Goal: Participate in discussion: Engage in conversation with other users on a specific topic

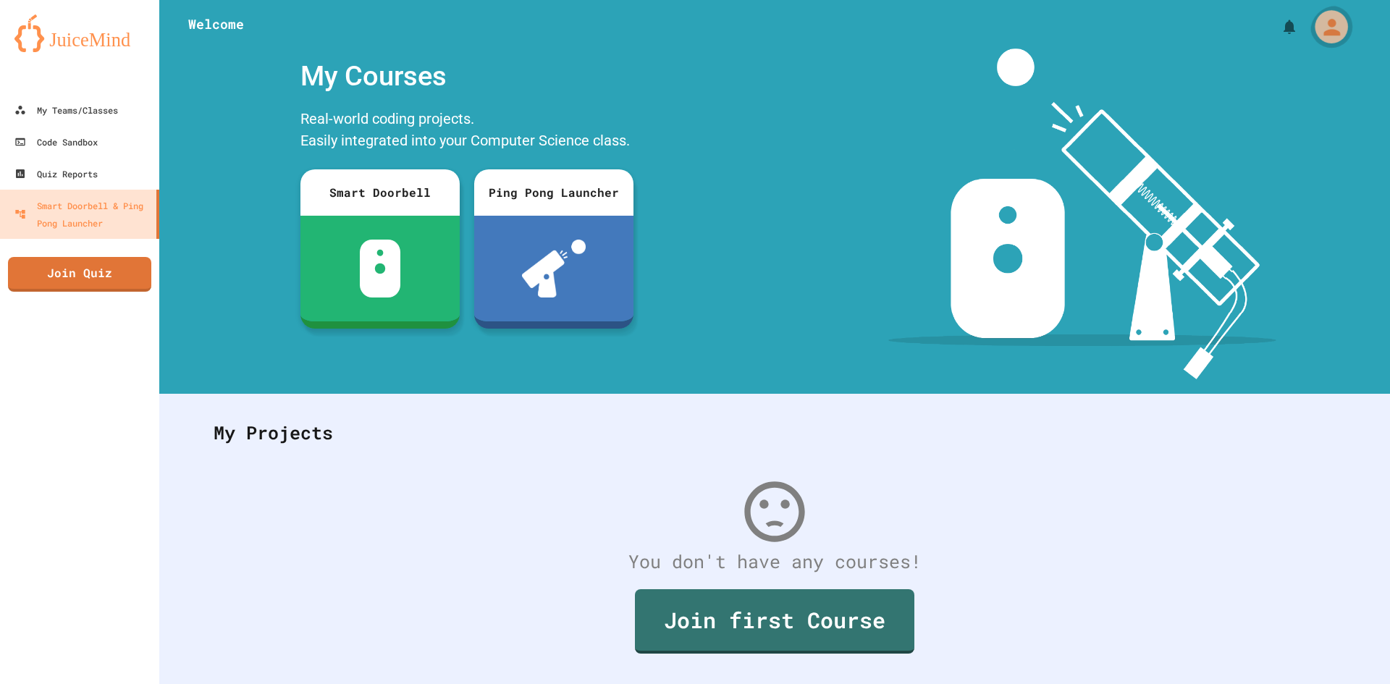
click at [1321, 22] on icon "My Account" at bounding box center [1331, 26] width 25 height 25
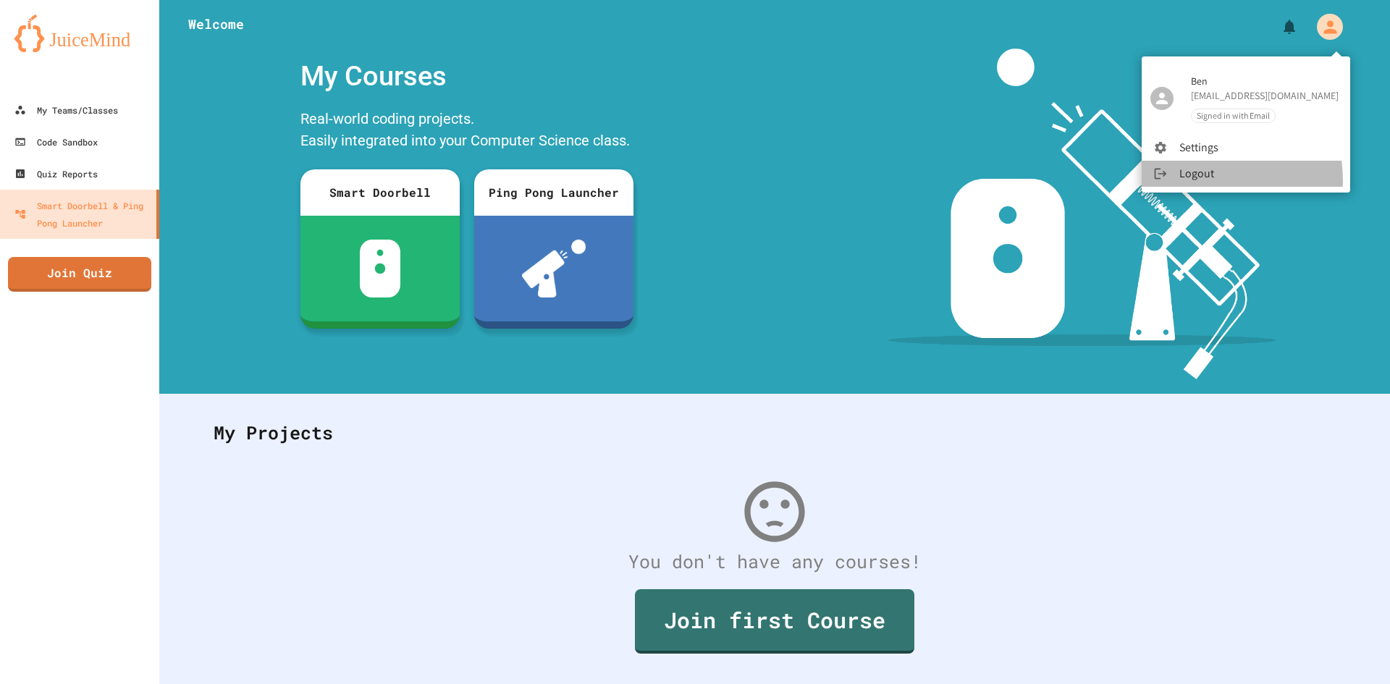
click at [1200, 180] on li "Logout" at bounding box center [1246, 174] width 209 height 26
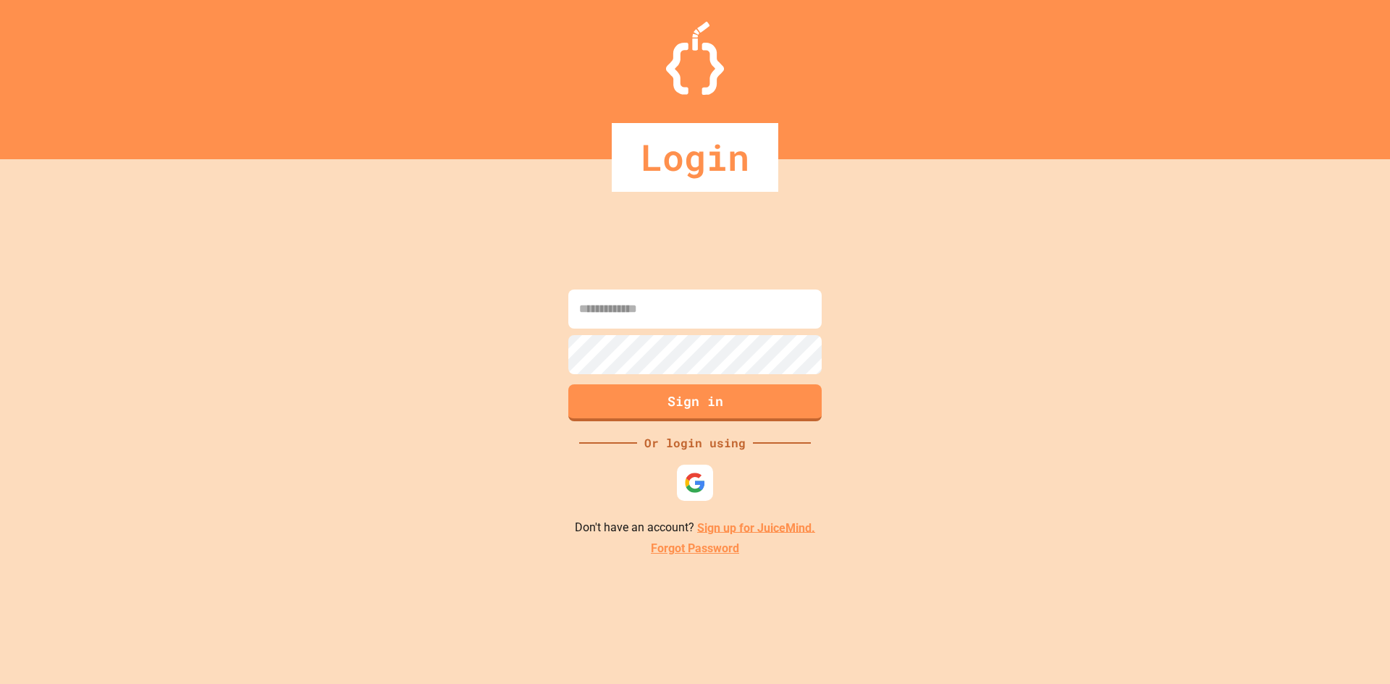
click at [625, 334] on form "Sign in" at bounding box center [695, 355] width 261 height 139
click at [656, 298] on input at bounding box center [694, 309] width 253 height 39
click at [754, 521] on link "Sign up for JuiceMind." at bounding box center [756, 528] width 118 height 14
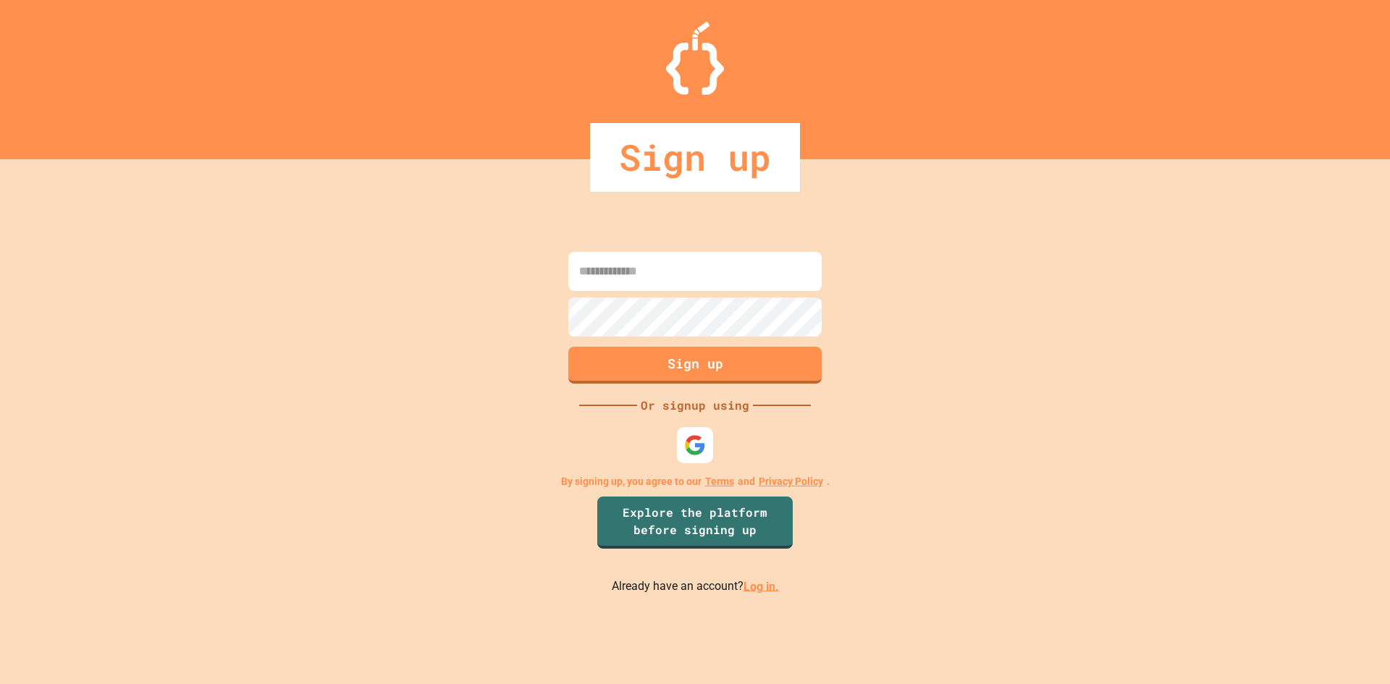
click at [704, 258] on input at bounding box center [694, 271] width 253 height 39
type input "*"
type input "**********"
click at [799, 369] on button "Sign up" at bounding box center [695, 364] width 258 height 38
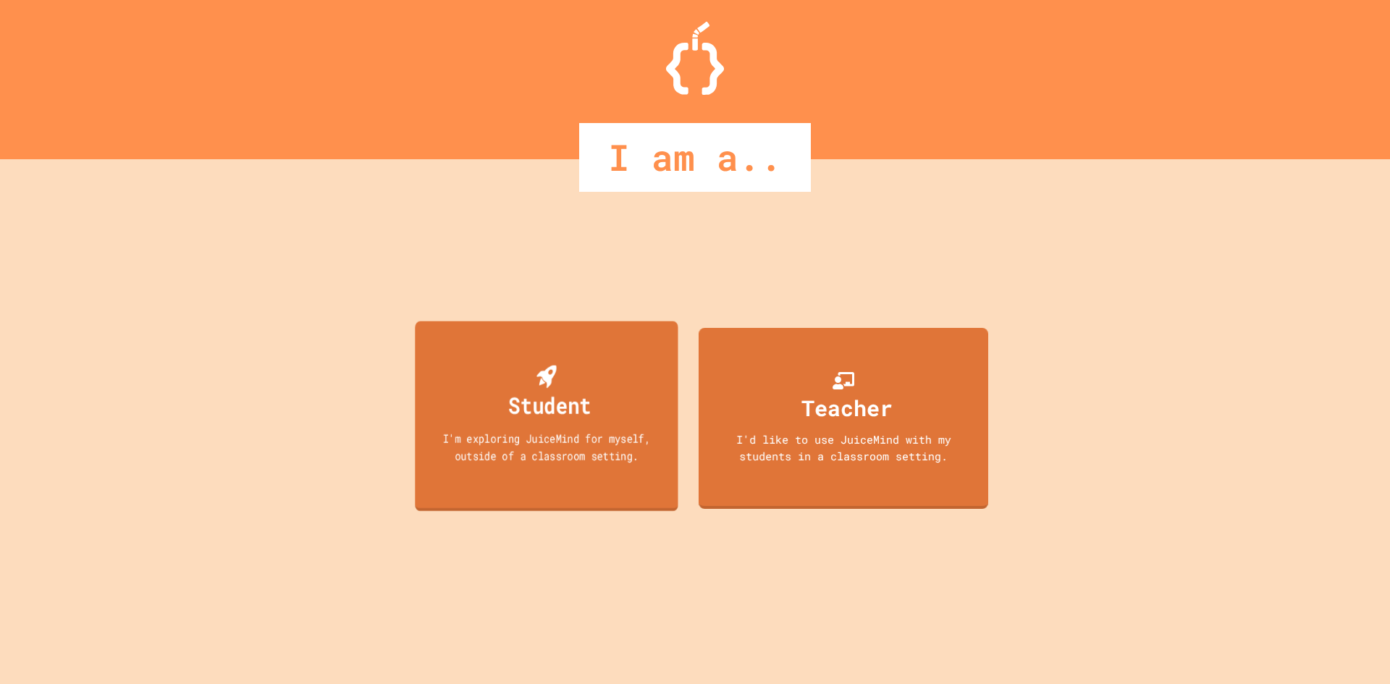
click at [427, 388] on div "Student I'm exploring JuiceMind for myself, outside of a classroom setting." at bounding box center [546, 416] width 263 height 190
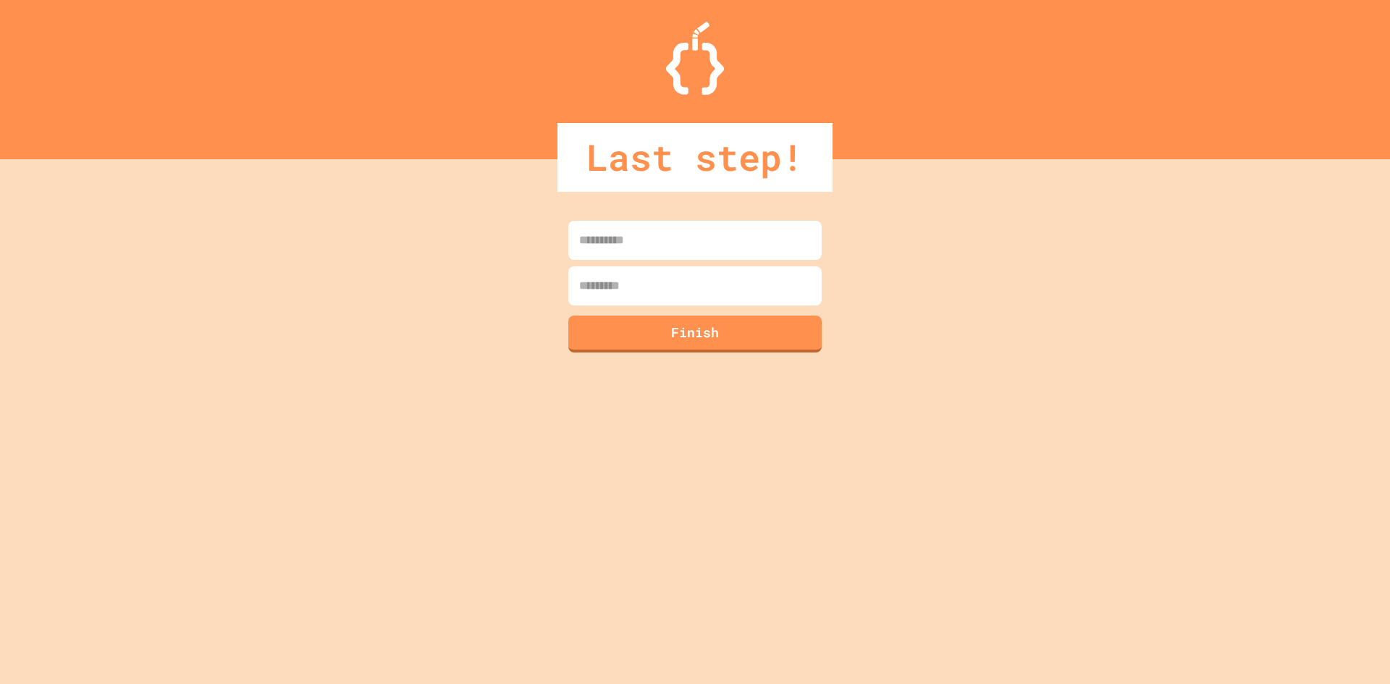
click at [702, 253] on input at bounding box center [694, 240] width 253 height 39
type input "******"
click at [694, 277] on input at bounding box center [694, 285] width 253 height 39
type input "*******"
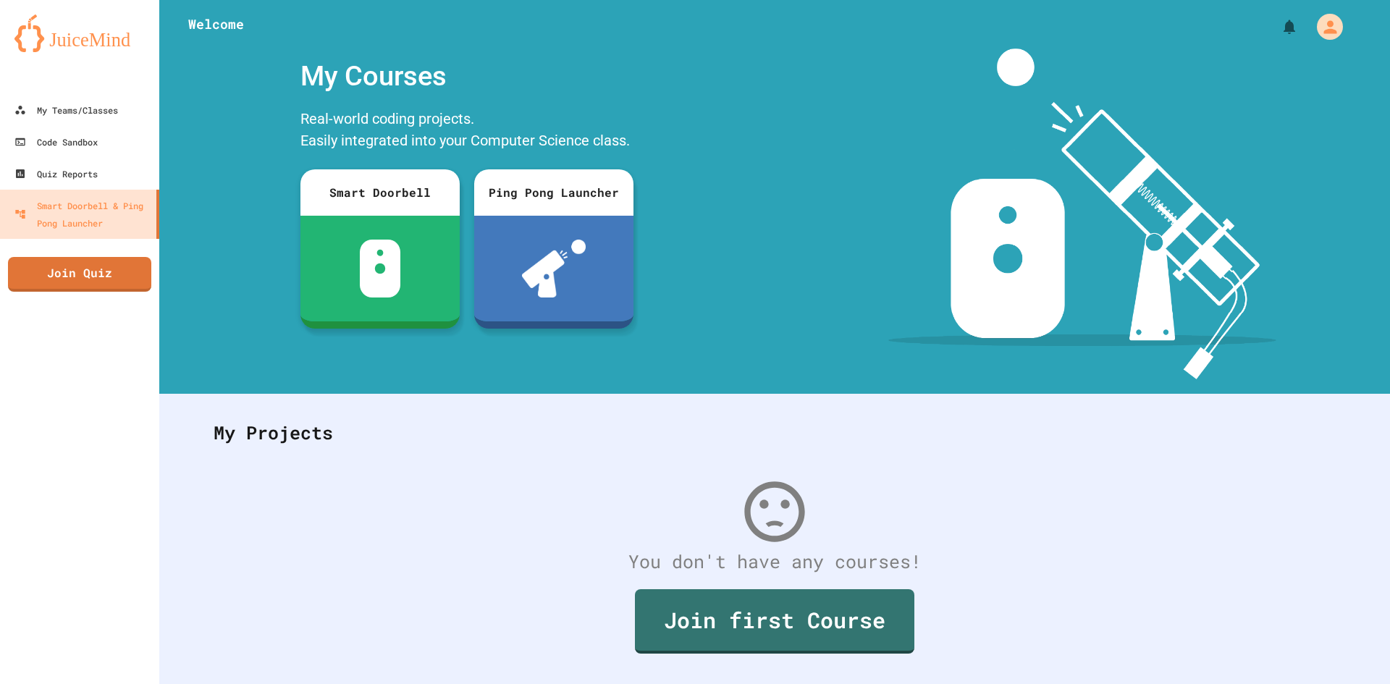
click at [88, 12] on link at bounding box center [79, 32] width 159 height 65
click at [85, 25] on img at bounding box center [79, 33] width 130 height 38
drag, startPoint x: 82, startPoint y: 240, endPoint x: 89, endPoint y: 272, distance: 32.7
click at [84, 254] on div "My Teams/Classes Code Sandbox Quiz Reports Smart Doorbell & Ping Pong Launcher …" at bounding box center [79, 342] width 159 height 684
click at [89, 270] on link "Join Quiz" at bounding box center [79, 273] width 143 height 36
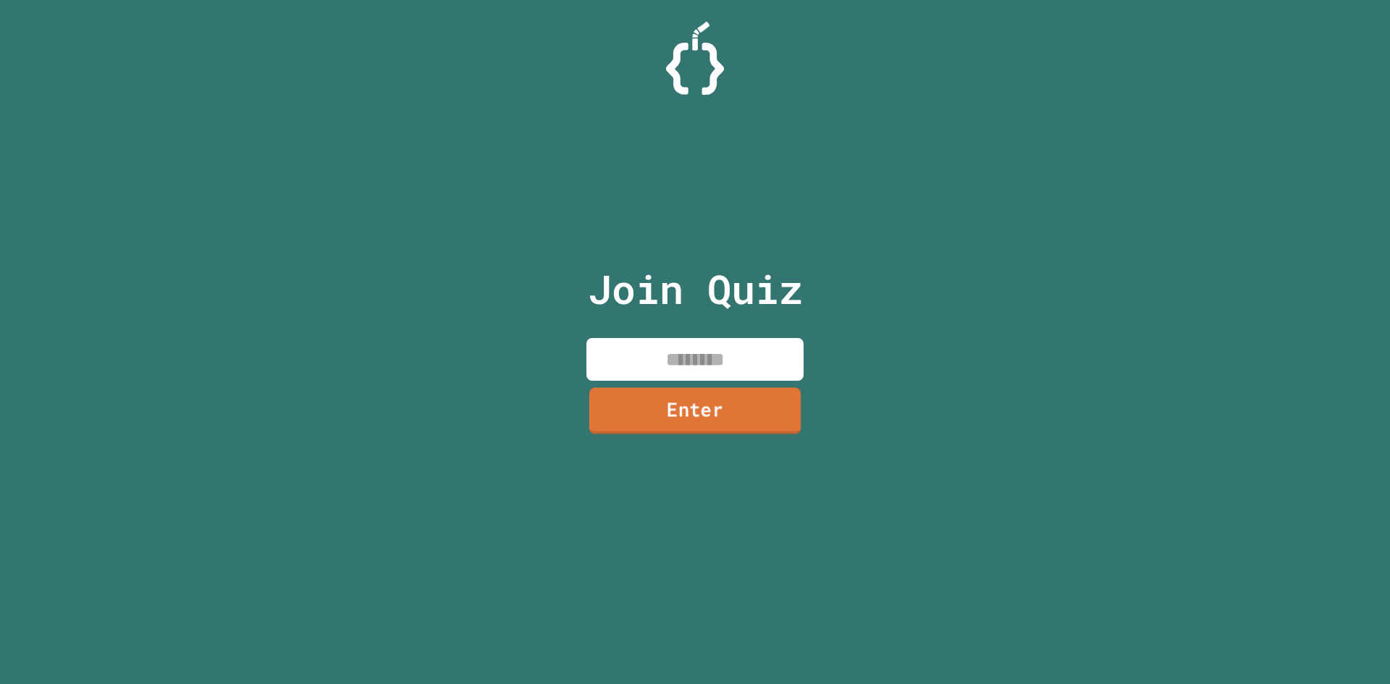
click at [641, 357] on input at bounding box center [694, 359] width 217 height 43
type input "********"
click at [726, 448] on div "Join Quiz ******** Enter" at bounding box center [695, 342] width 244 height 612
click at [718, 429] on link "Enter" at bounding box center [695, 411] width 214 height 48
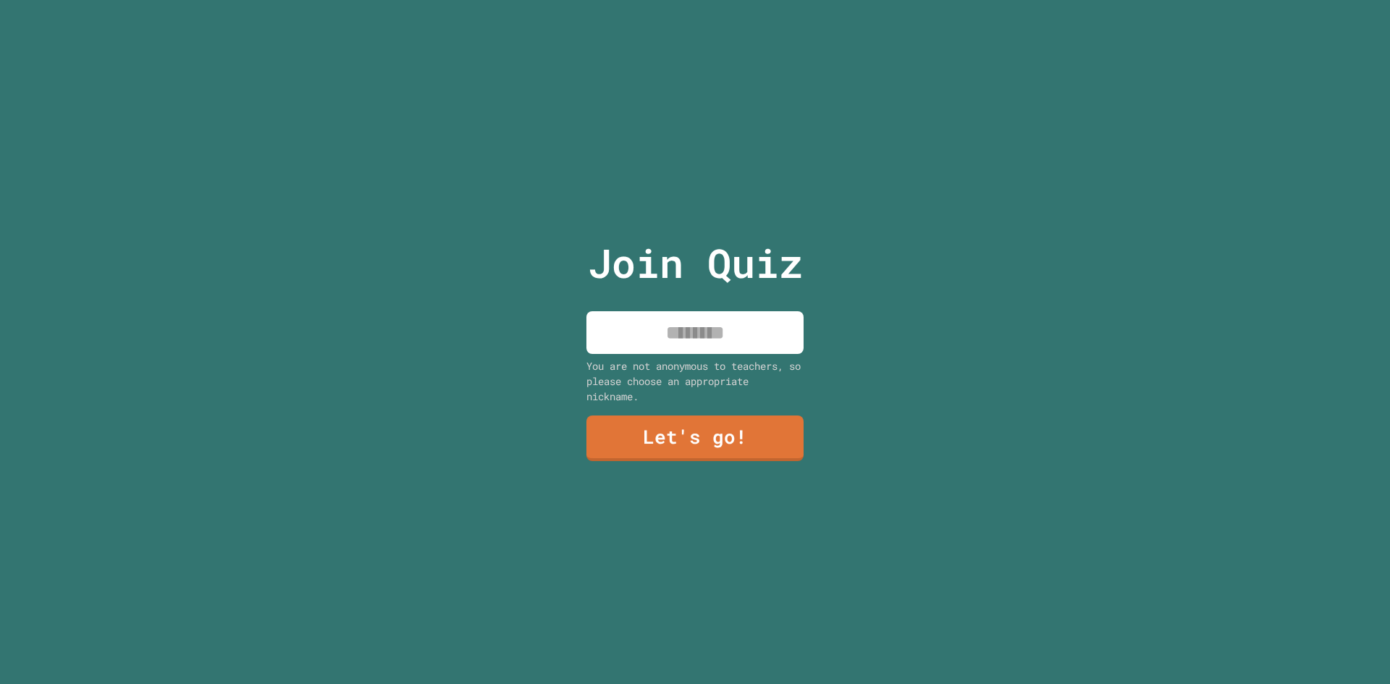
click at [754, 339] on input at bounding box center [694, 332] width 217 height 43
type input "******"
click at [727, 428] on link "Let's go!" at bounding box center [695, 437] width 214 height 48
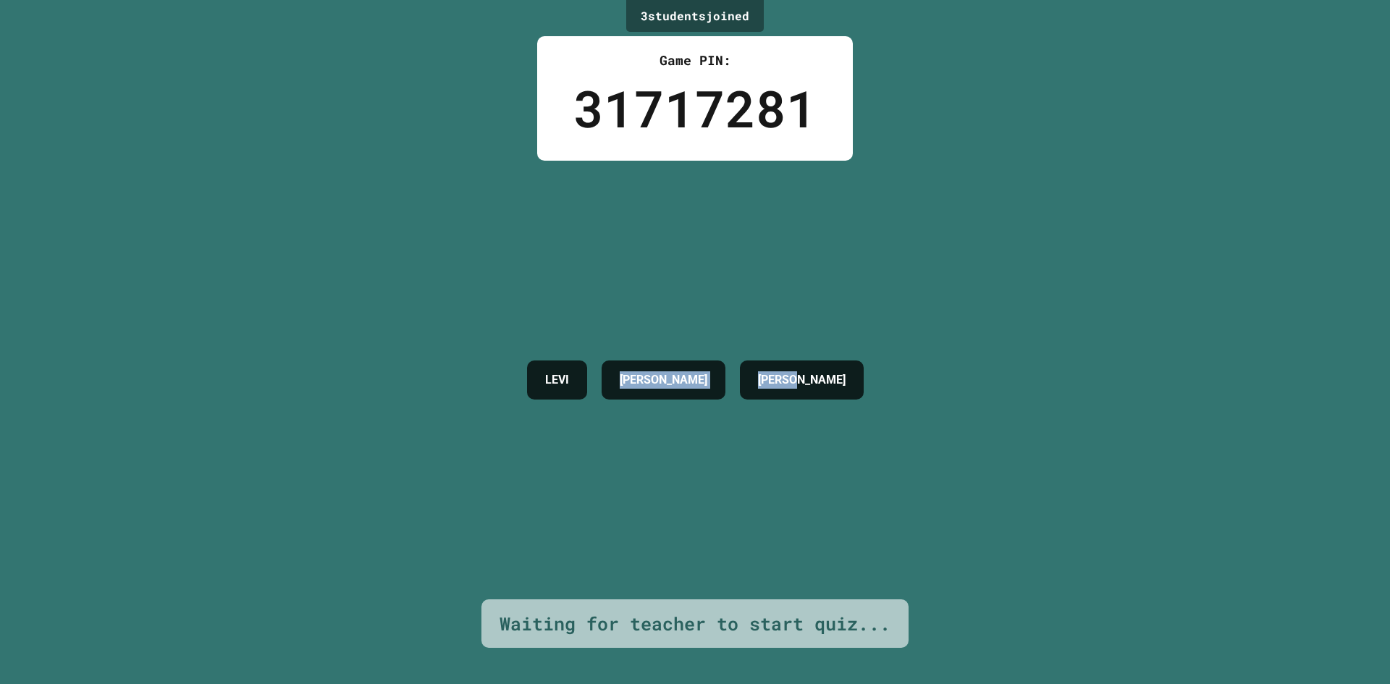
drag, startPoint x: 615, startPoint y: 413, endPoint x: 1082, endPoint y: 418, distance: 467.0
click at [1082, 418] on div "3 student s joined Game PIN: 31717281 LEVI CLAUDIA GRAHAM Waiting for teacher t…" at bounding box center [695, 342] width 1390 height 684
click at [1072, 488] on div "3 student s joined Game PIN: 31717281 LEVI CLAUDIA GRAHAM Waiting for teacher t…" at bounding box center [695, 342] width 1390 height 684
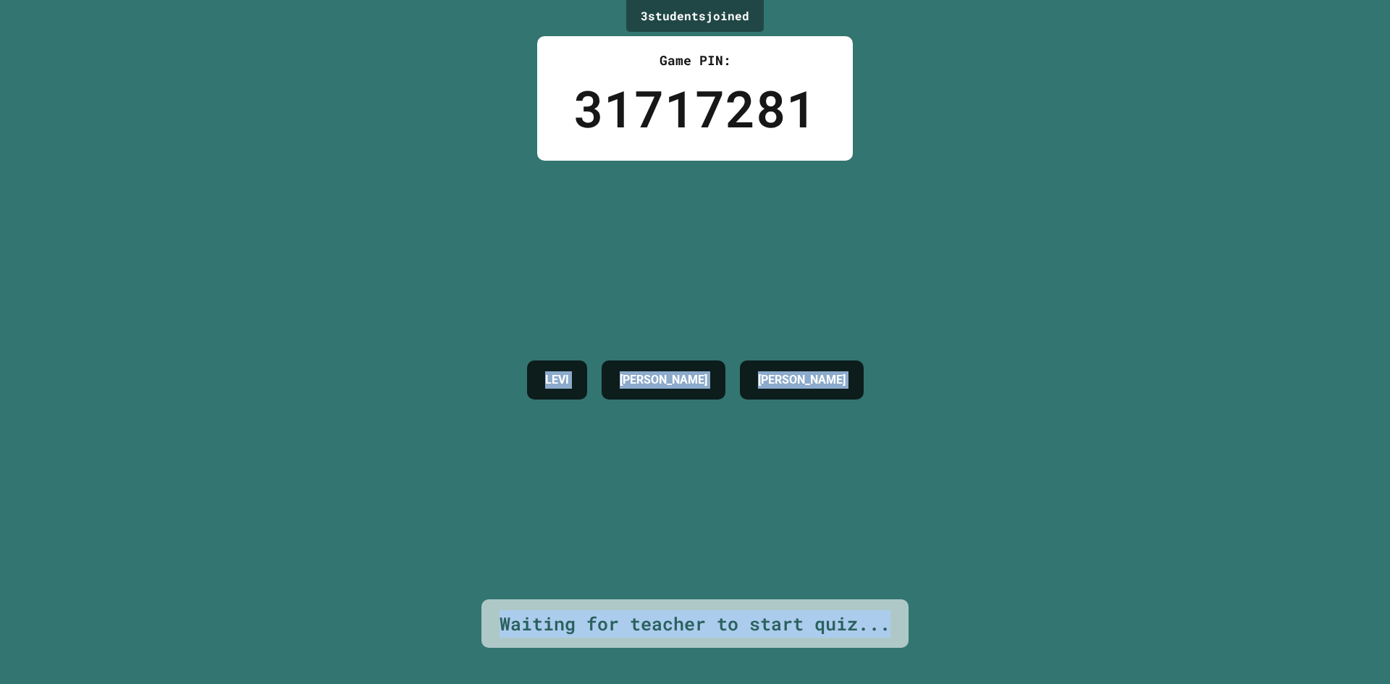
drag, startPoint x: 1046, startPoint y: 550, endPoint x: 298, endPoint y: 472, distance: 752.0
click at [291, 464] on div "3 student s joined Game PIN: 31717281 LEVI CLAUDIA GRAHAM Waiting for teacher t…" at bounding box center [695, 342] width 1390 height 684
click at [381, 501] on div "3 student s joined Game PIN: 31717281 LEVI CLAUDIA GRAHAM Waiting for teacher t…" at bounding box center [695, 342] width 1390 height 684
click at [466, 484] on div "3 student s joined Game PIN: 31717281 LEVI CLAUDIA GRAHAM Waiting for teacher t…" at bounding box center [695, 342] width 1390 height 684
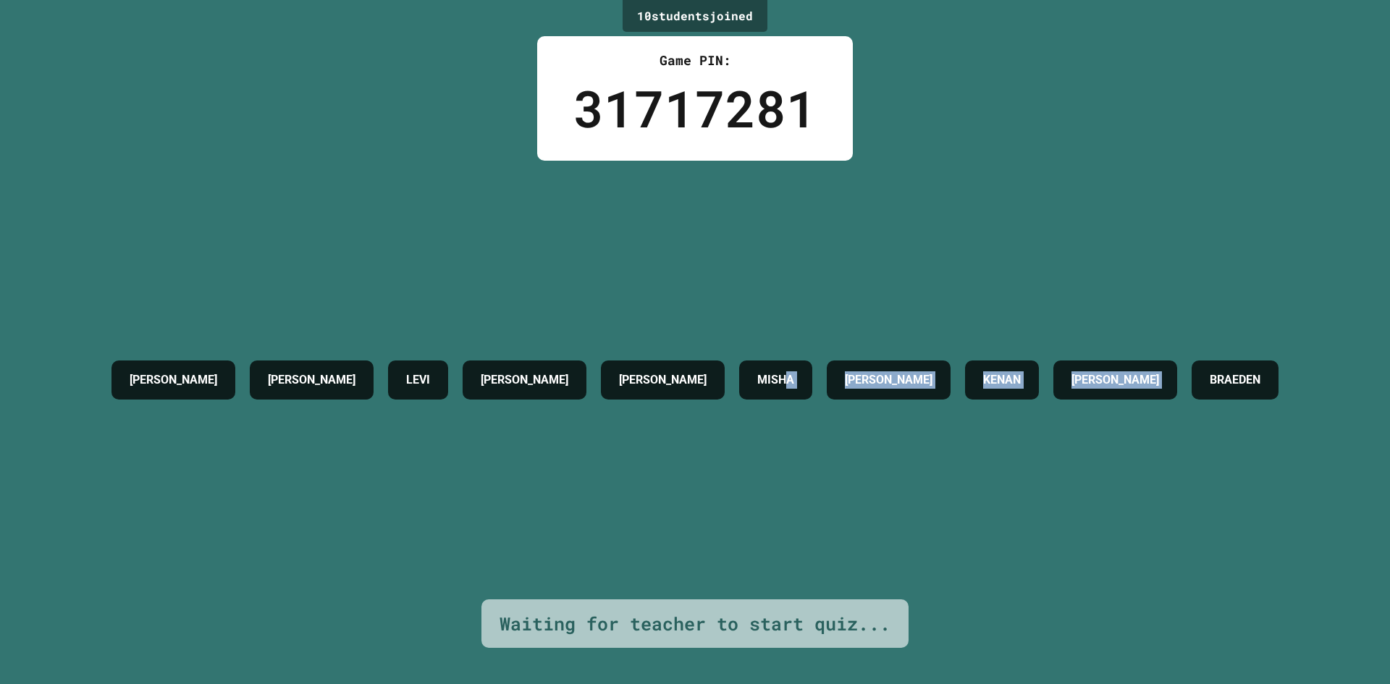
drag, startPoint x: 736, startPoint y: 377, endPoint x: 1168, endPoint y: 240, distance: 452.5
click at [1168, 231] on div "LIAM MICHAEL LEVI CLAUDIA SEAN MISHA GRAHAM KENAN BRADY BRAEDEN" at bounding box center [695, 380] width 1182 height 439
click at [1166, 251] on div "LIAM MICHAEL LEVI CLAUDIA SEAN MISHA GRAHAM KENAN BRADY BRAEDEN" at bounding box center [695, 380] width 1182 height 439
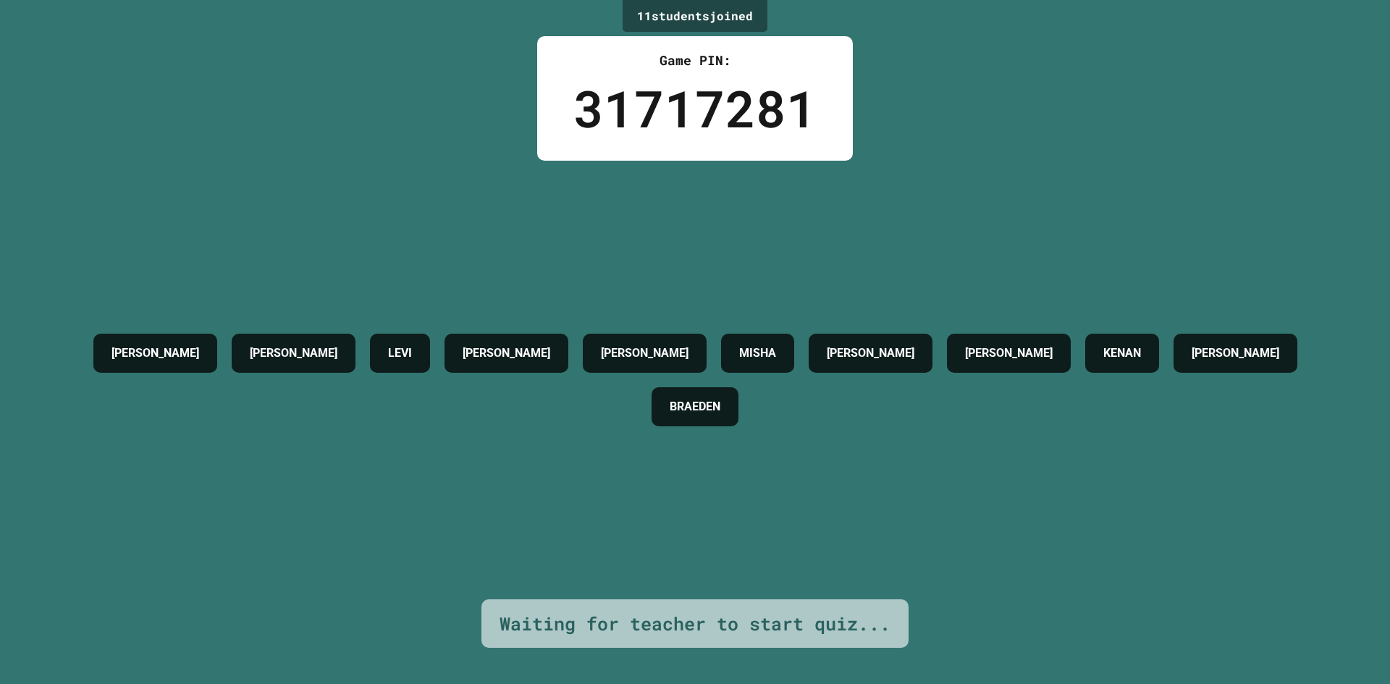
drag, startPoint x: 1215, startPoint y: 298, endPoint x: 857, endPoint y: 466, distance: 394.8
click at [857, 466] on div "LIAM MICHAEL LEVI CLAUDIA SEAN MISHA JERRY GRAHAM KENAN BRADY BRAEDEN" at bounding box center [695, 380] width 1318 height 439
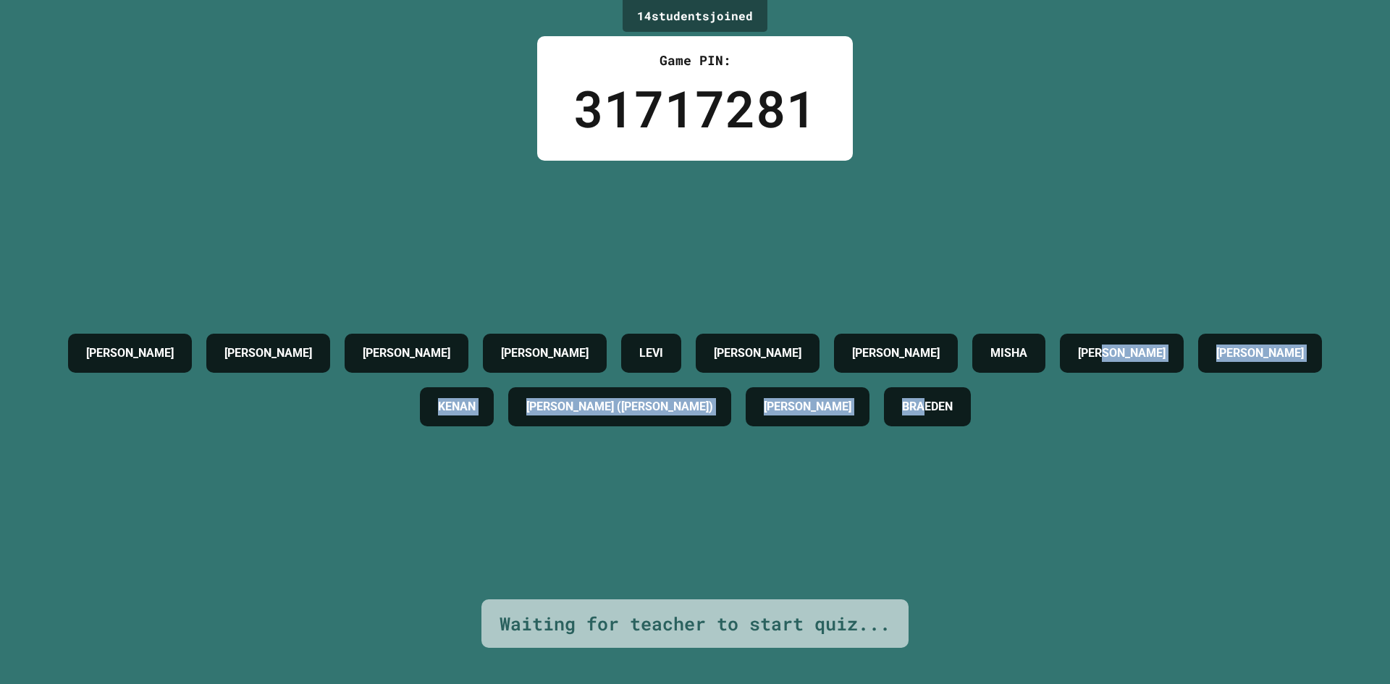
drag, startPoint x: 894, startPoint y: 407, endPoint x: 1009, endPoint y: -63, distance: 483.8
click at [1009, 0] on html "We are updating our servers at 7PM EST on 3/11/2025. JuiceMind should continue …" at bounding box center [695, 342] width 1390 height 684
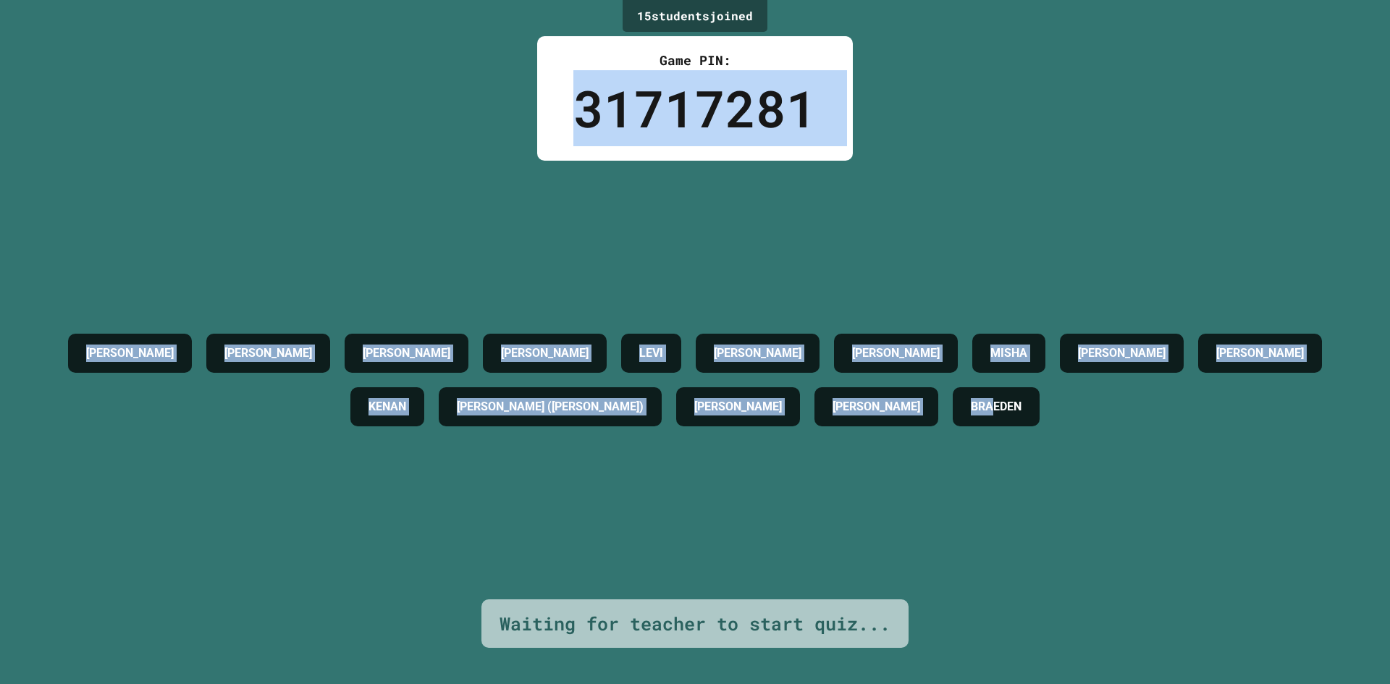
click at [297, 109] on div "15 student s joined Game PIN: 31717281 LIAM JAMES JOSH MICHAEL LEVI CLAUDIA SEA…" at bounding box center [695, 342] width 1390 height 684
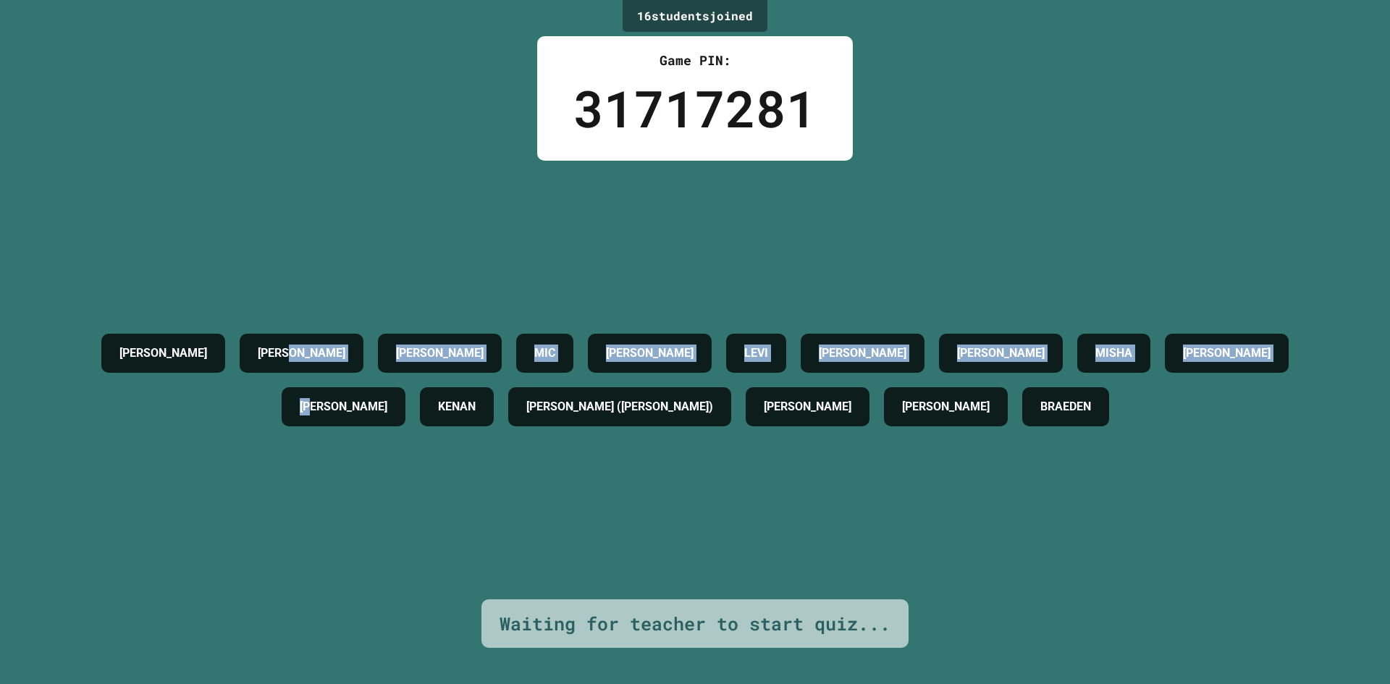
drag, startPoint x: 297, startPoint y: 109, endPoint x: 1218, endPoint y: 487, distance: 995.2
click at [1237, 494] on div "16 student s joined Game PIN: 31717281 LIAM JAMES JOSH MIC MICHAEL LEVI CLAUDIA…" at bounding box center [695, 342] width 1390 height 684
click at [1200, 485] on div "LIAM JAMES JOSH MIC MICHAEL LEVI CLAUDIA SEAN MISHA JERRY GRAHAM KENAN OWEN (MI…" at bounding box center [695, 380] width 1318 height 439
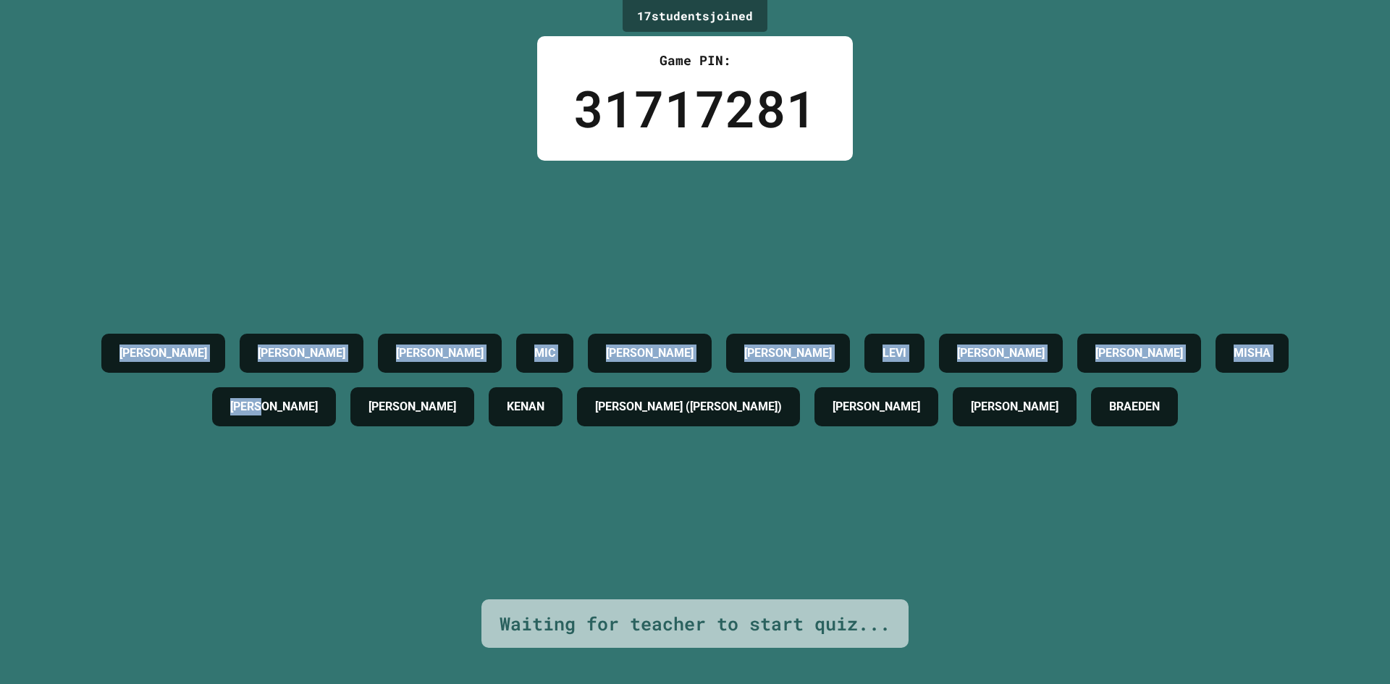
drag, startPoint x: 1187, startPoint y: 483, endPoint x: 0, endPoint y: -36, distance: 1295.9
click at [0, 0] on html "We are updating our servers at 7PM EST on 3/11/2025. JuiceMind should continue …" at bounding box center [695, 342] width 1390 height 684
click at [277, 91] on div "17 student s joined Game PIN: 31717281 LIAM JAMES JOSH MIC PRISHA MICHAEL LEVI …" at bounding box center [695, 342] width 1390 height 684
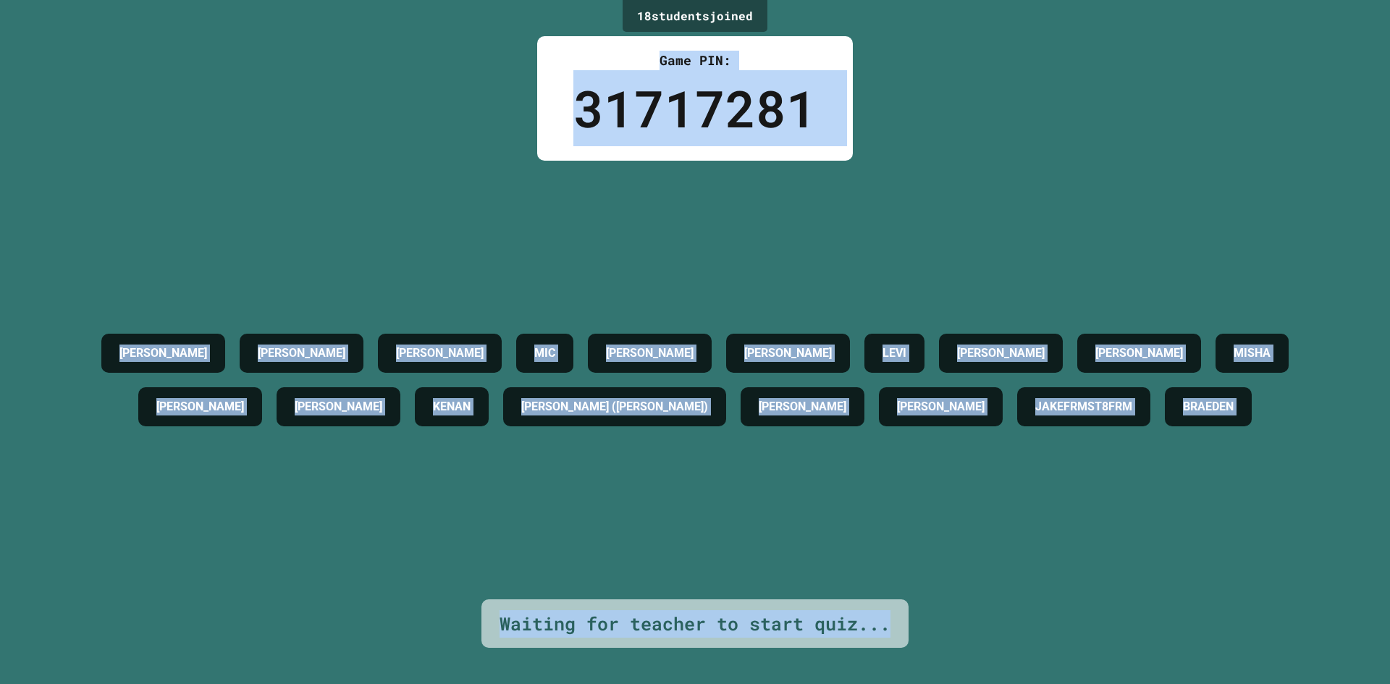
drag, startPoint x: 583, startPoint y: 17, endPoint x: 966, endPoint y: 711, distance: 793.0
click at [966, 683] on html "We are updating our servers at 7PM EST on 3/11/2025. JuiceMind should continue …" at bounding box center [695, 342] width 1390 height 684
click at [534, 14] on div "18 student s joined Game PIN: 31717281 LIAM JAMES JOSH MIC PRISHA MICHAEL LEVI …" at bounding box center [695, 342] width 1390 height 684
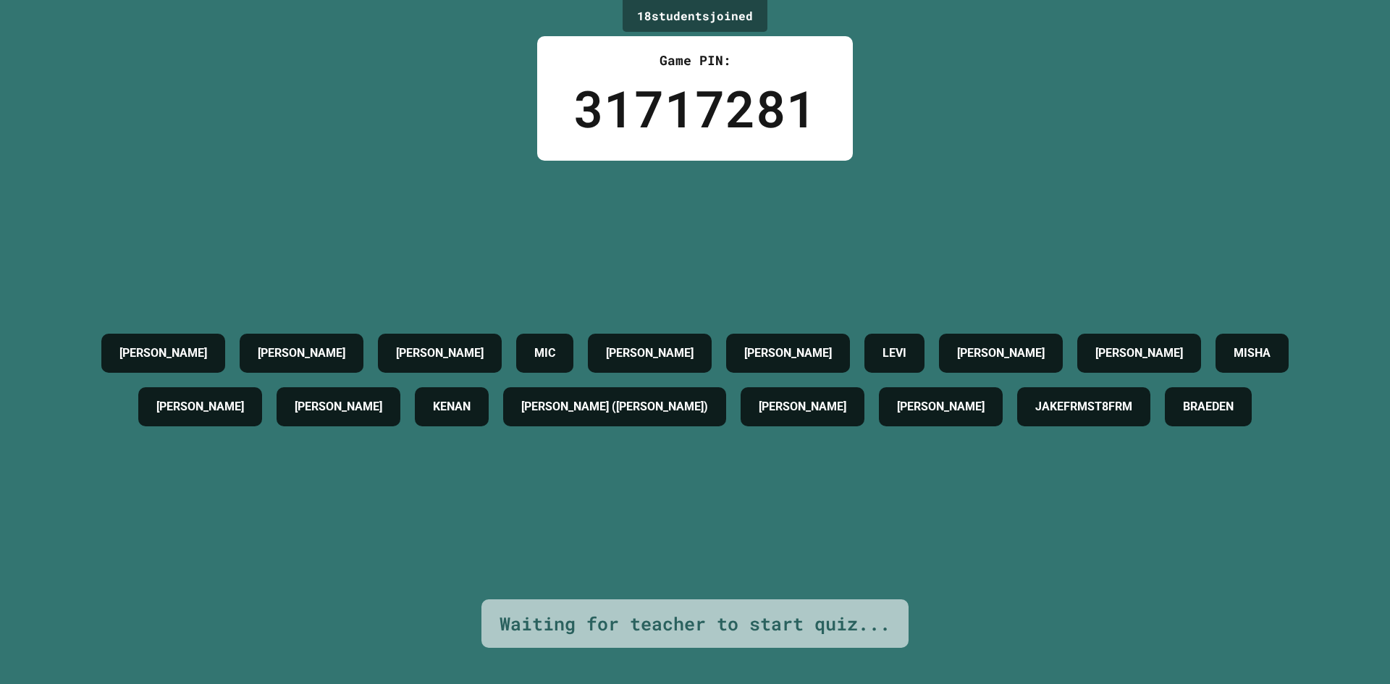
drag, startPoint x: 594, startPoint y: 20, endPoint x: 518, endPoint y: 11, distance: 75.9
click at [477, 6] on div "18 student s joined Game PIN: 31717281 LIAM JAMES JOSH MIC PRISHA MICHAEL LEVI …" at bounding box center [695, 342] width 1390 height 684
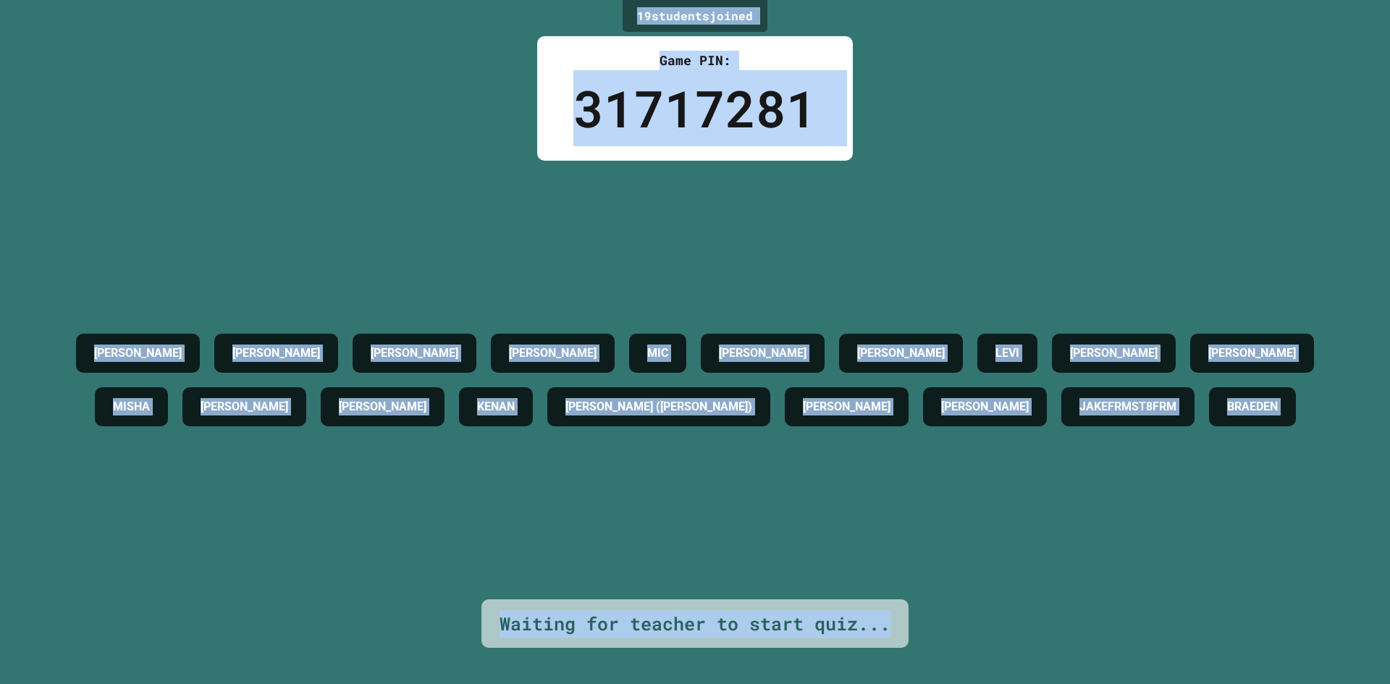
drag, startPoint x: 615, startPoint y: 9, endPoint x: 905, endPoint y: 618, distance: 674.3
click at [905, 618] on div "19 student s joined Game PIN: 31717281 LIAM JAMES JOSH JAKE MIC PRISHA MICHAEL …" at bounding box center [695, 342] width 1390 height 684
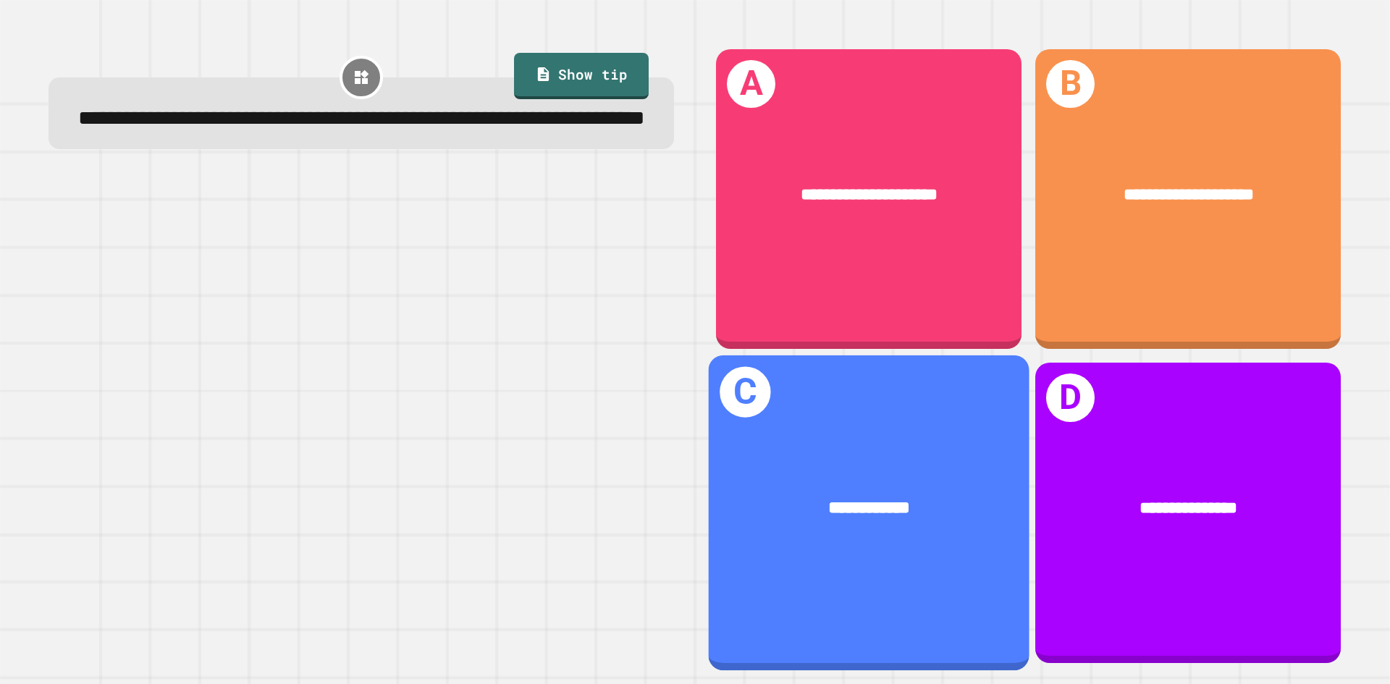
click at [980, 438] on div "**********" at bounding box center [869, 513] width 321 height 315
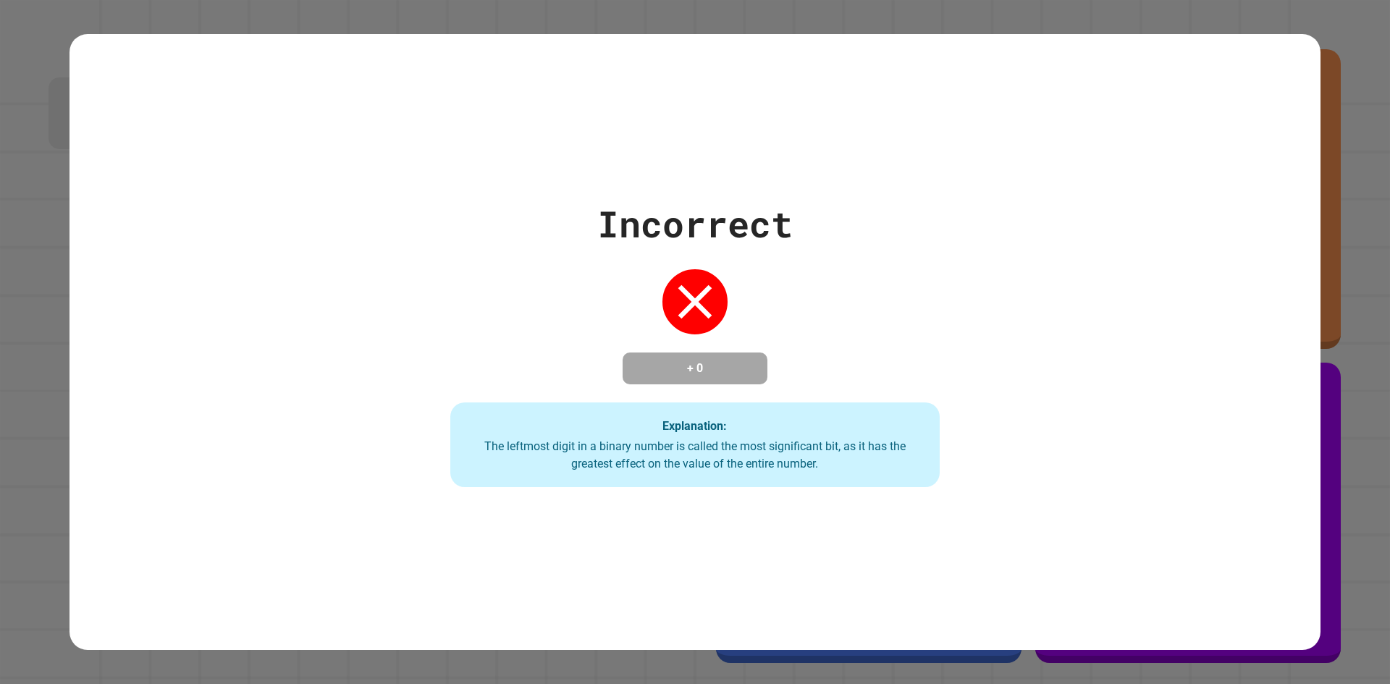
click at [972, 439] on div "Incorrect + 0 Explanation: The leftmost digit in a binary number is called the …" at bounding box center [695, 342] width 700 height 291
click at [1337, 568] on div "Incorrect + 0 Explanation: The leftmost digit in a binary number is called the …" at bounding box center [695, 342] width 1390 height 684
drag, startPoint x: 775, startPoint y: 321, endPoint x: 733, endPoint y: 412, distance: 100.4
drag, startPoint x: 715, startPoint y: 417, endPoint x: 851, endPoint y: 474, distance: 147.4
click at [851, 475] on div "Explanation: The leftmost digit in a binary number is called the most significa…" at bounding box center [695, 445] width 490 height 85
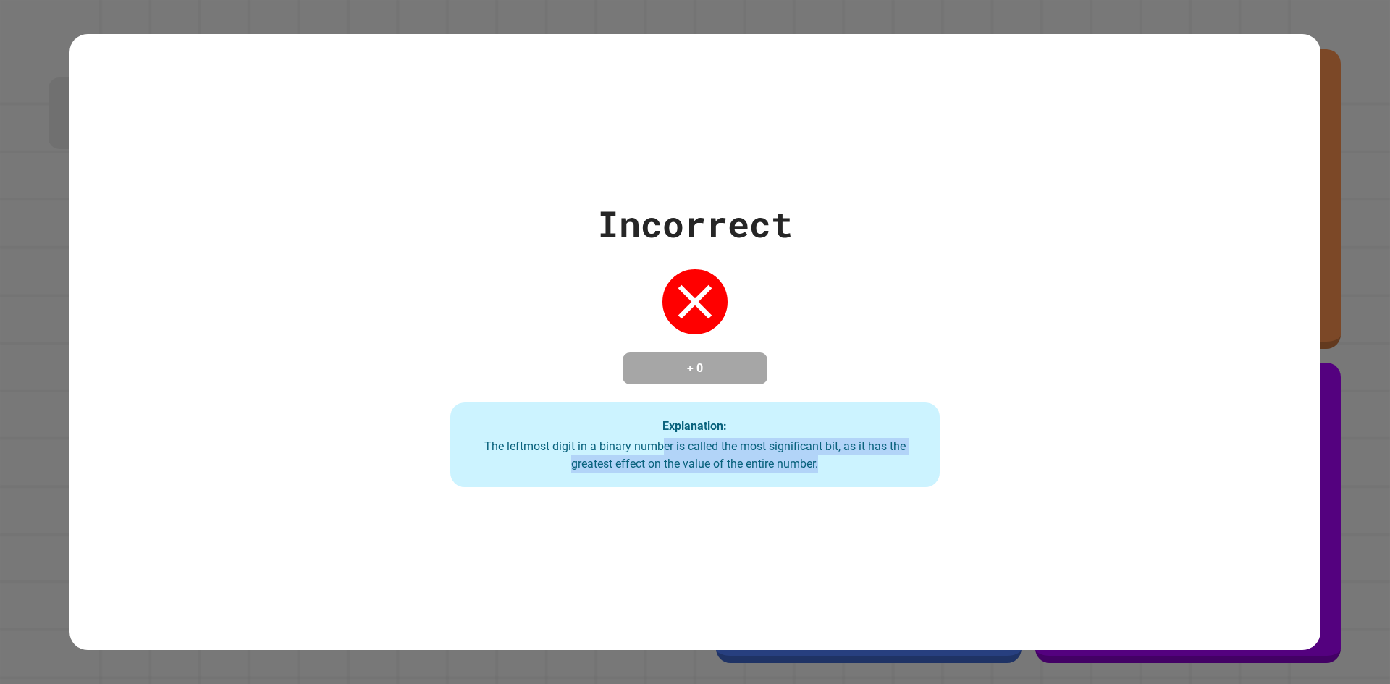
click at [857, 450] on div "The leftmost digit in a binary number is called the most significant bit, as it…" at bounding box center [695, 455] width 461 height 35
click at [875, 445] on div "Explanation: The leftmost digit in a binary number is called the most significa…" at bounding box center [695, 445] width 490 height 85
click at [846, 430] on div "Explanation: The leftmost digit in a binary number is called the most significa…" at bounding box center [695, 445] width 490 height 85
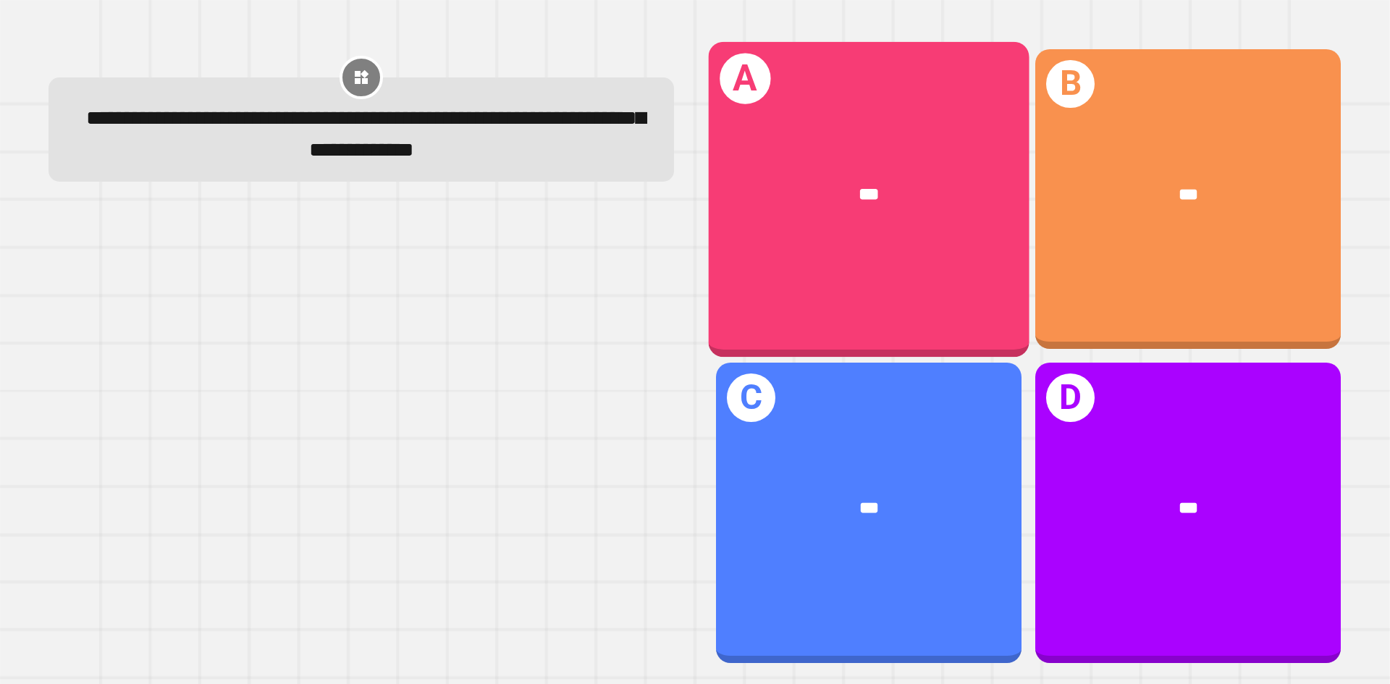
click at [899, 123] on div "A ***" at bounding box center [869, 198] width 321 height 315
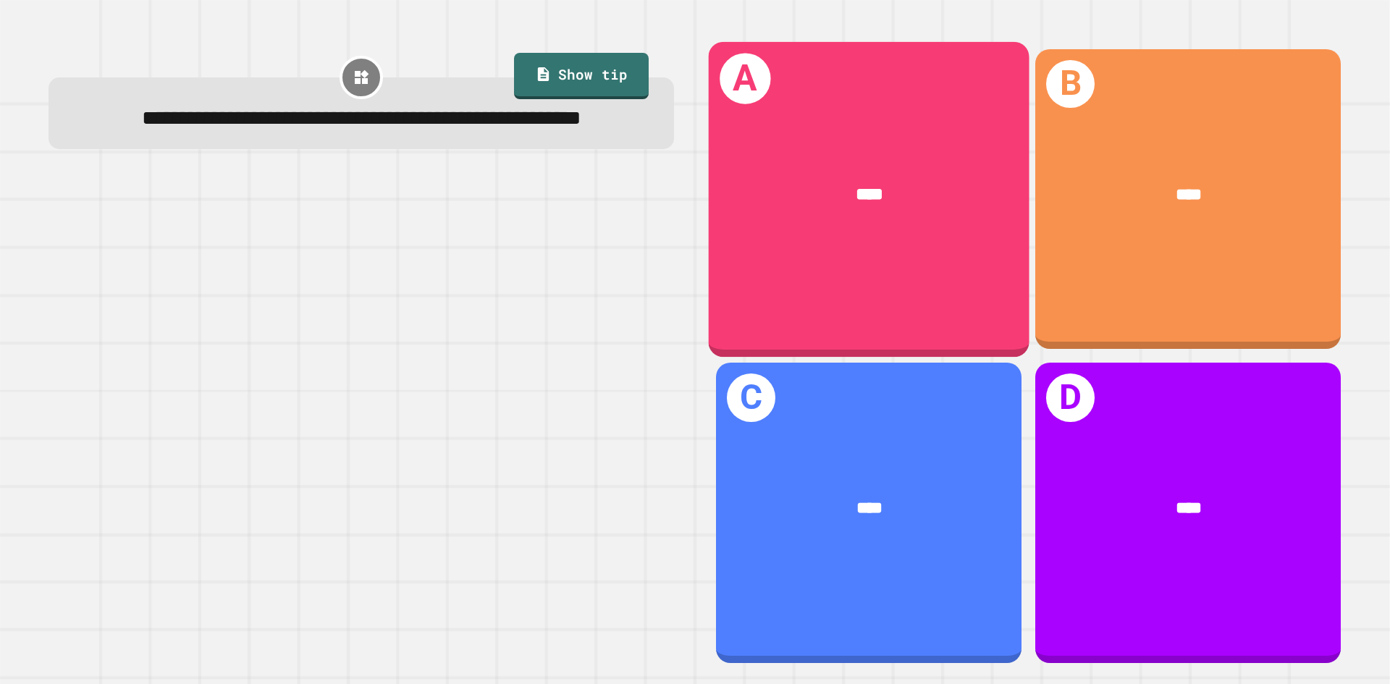
click at [862, 193] on span "****" at bounding box center [870, 193] width 28 height 17
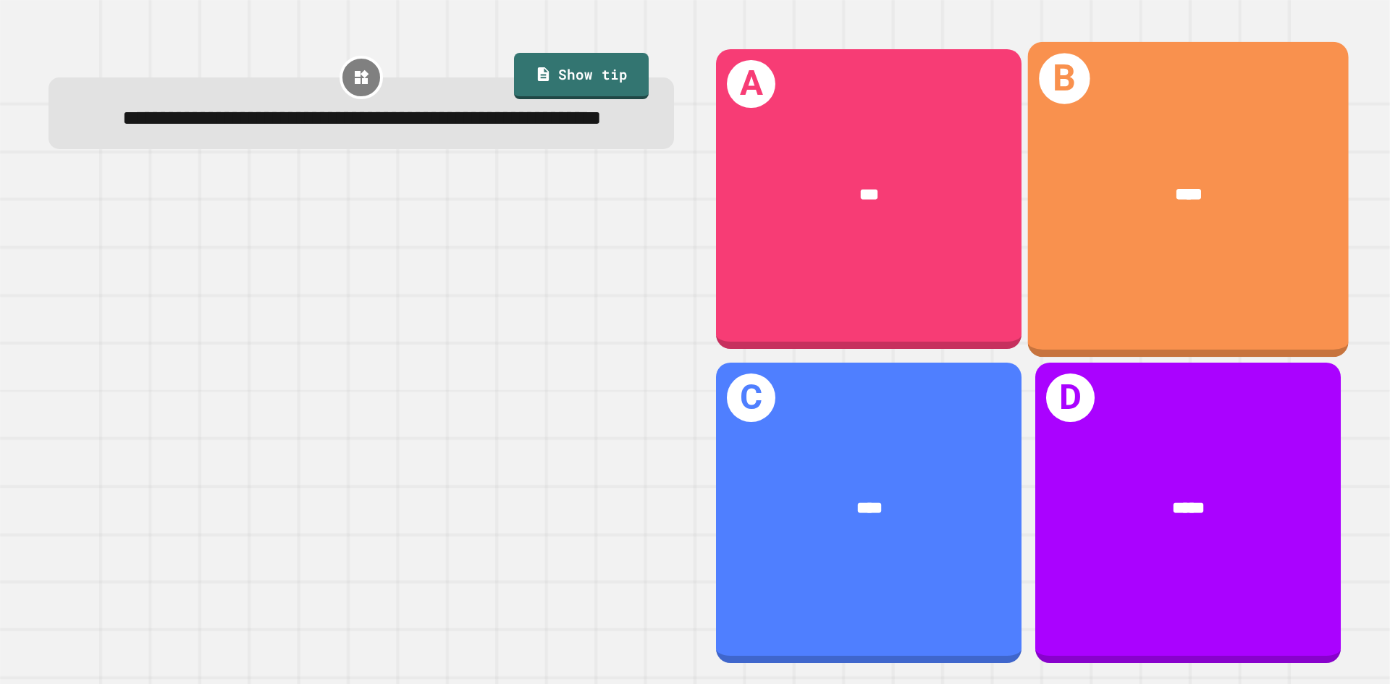
click at [1256, 193] on div "****" at bounding box center [1189, 195] width 250 height 27
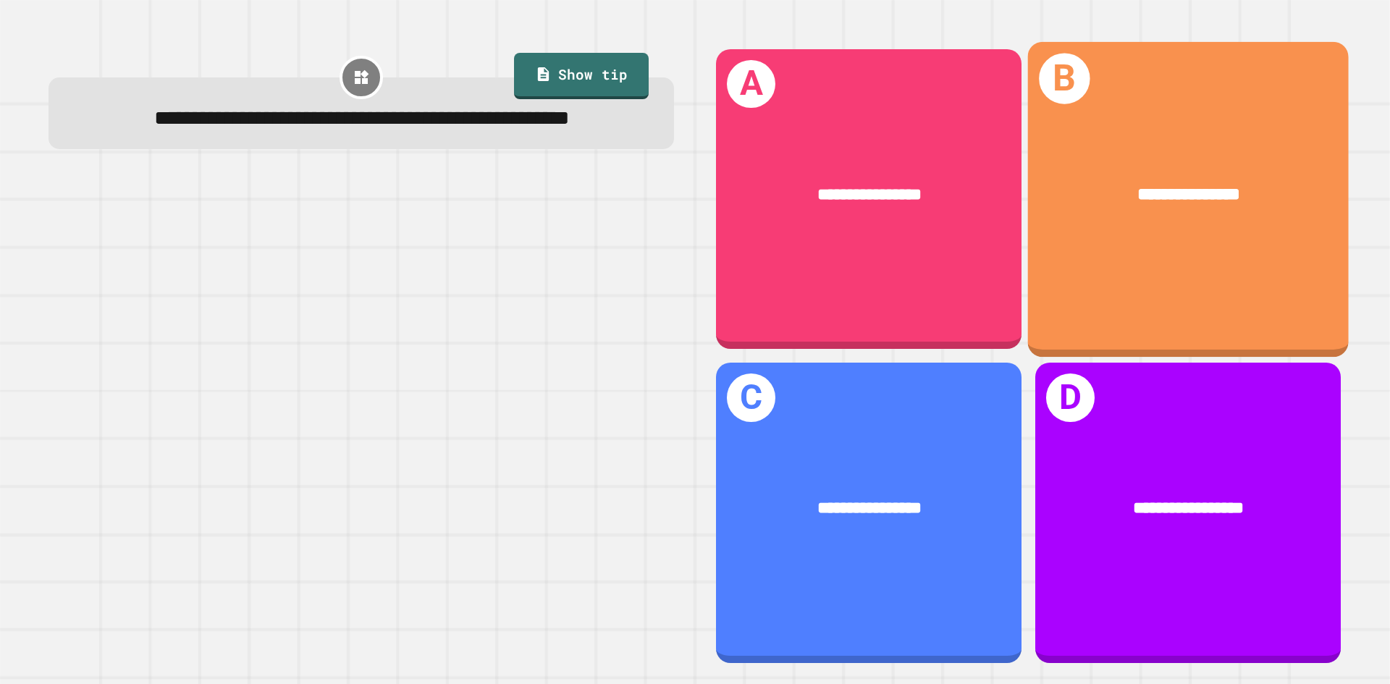
click at [1140, 255] on div "**********" at bounding box center [1188, 198] width 321 height 315
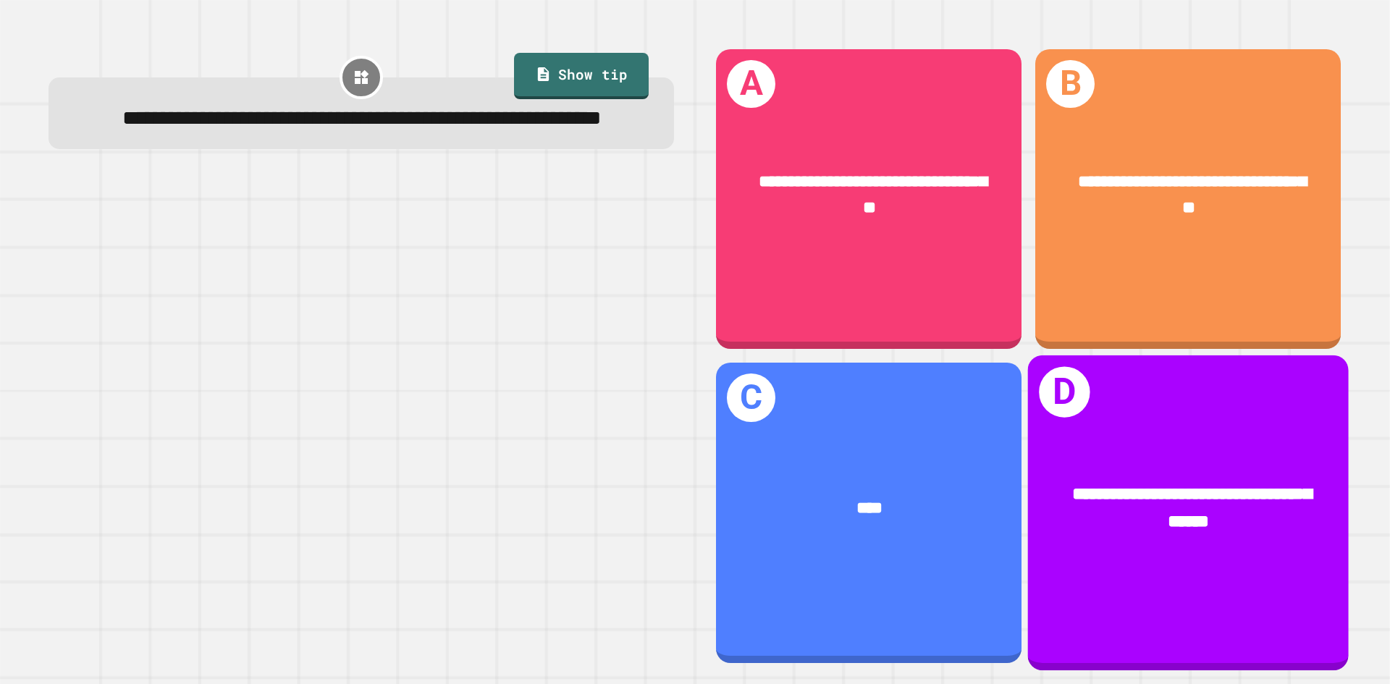
click at [1230, 486] on span "**********" at bounding box center [1192, 508] width 240 height 45
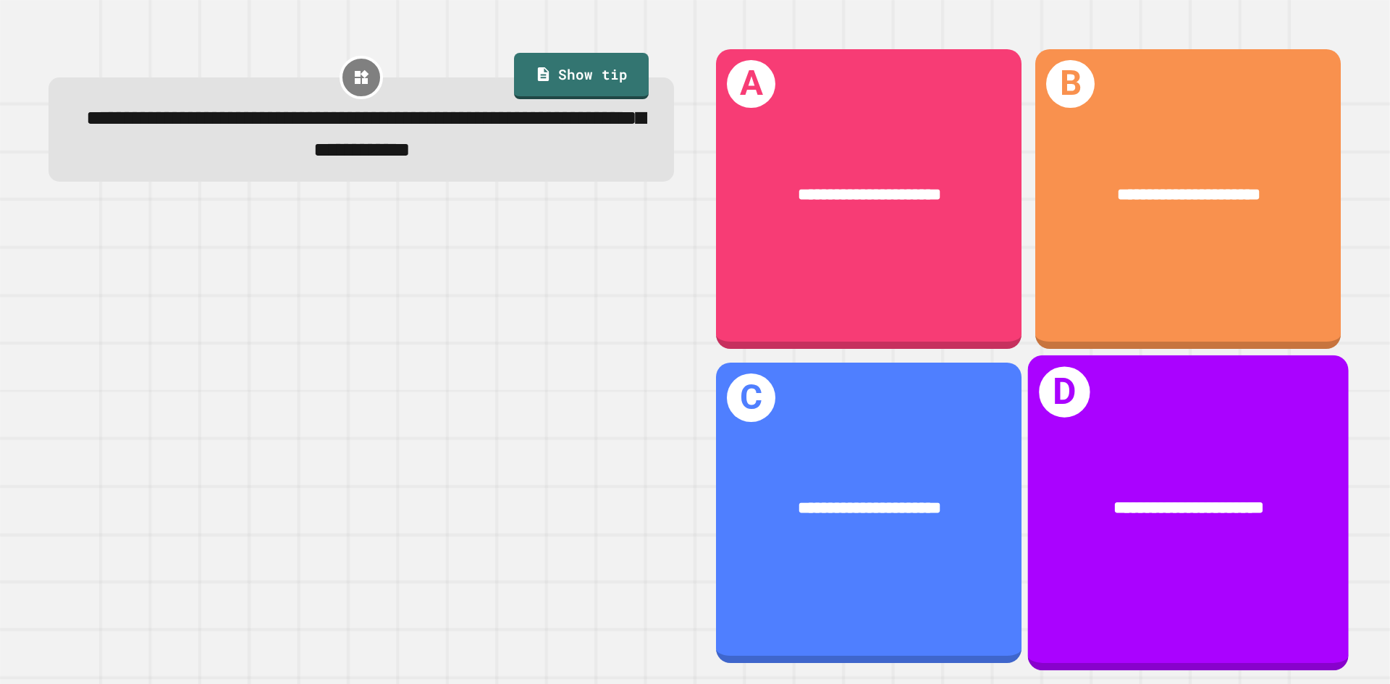
click at [1278, 496] on div "**********" at bounding box center [1189, 509] width 250 height 27
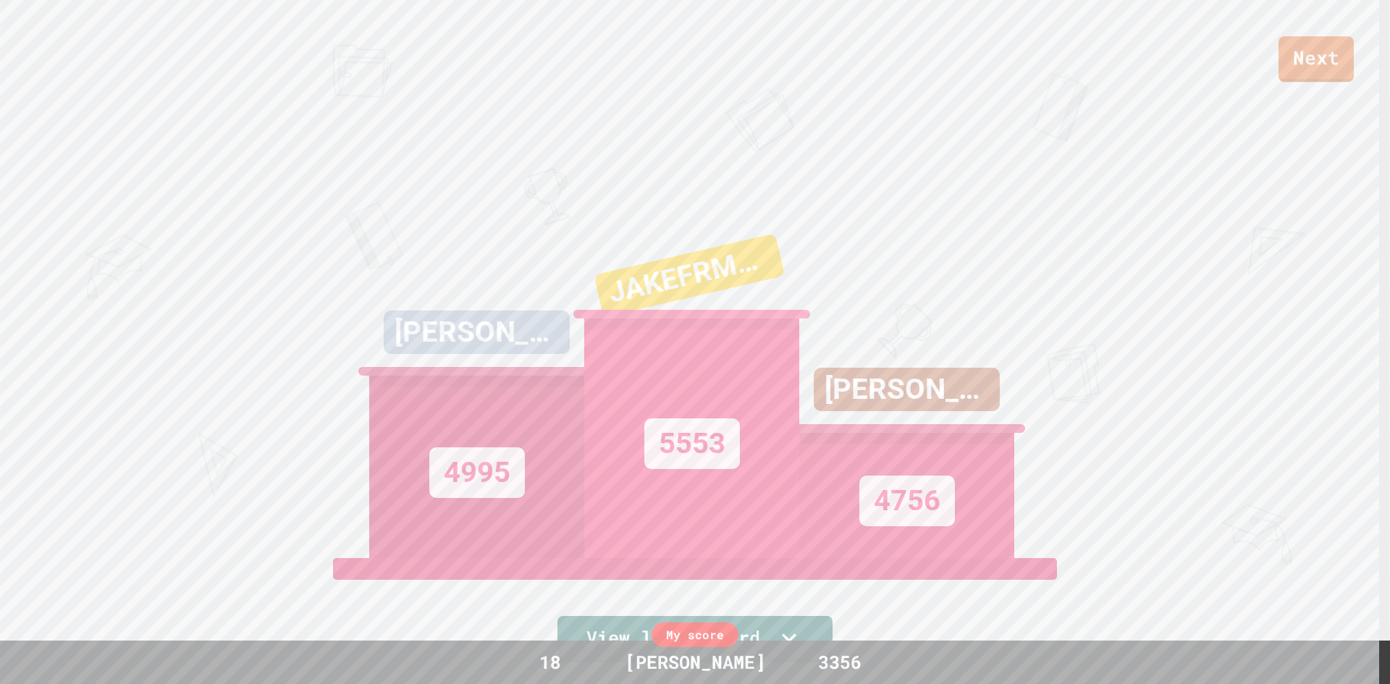
click at [1318, 33] on div "Next" at bounding box center [695, 41] width 1390 height 82
click at [1292, 59] on link "Next" at bounding box center [1316, 58] width 75 height 48
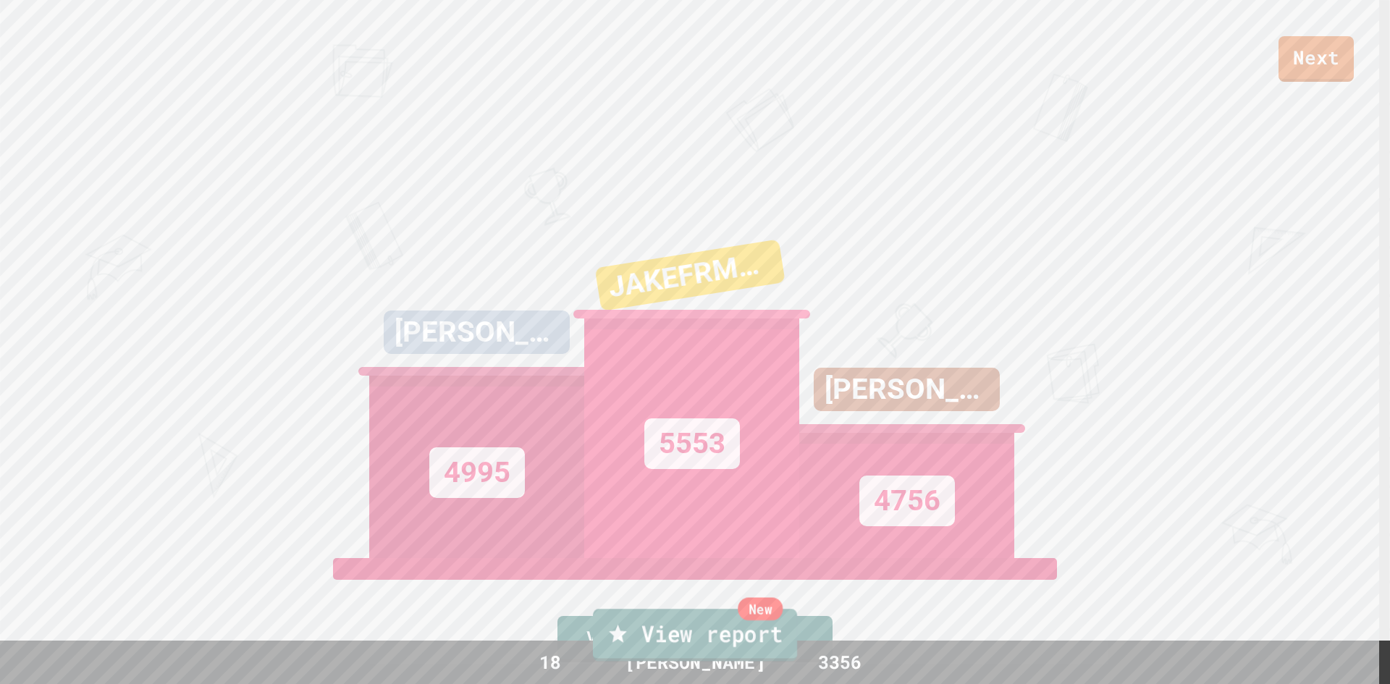
click at [717, 629] on link "New View report" at bounding box center [695, 635] width 204 height 52
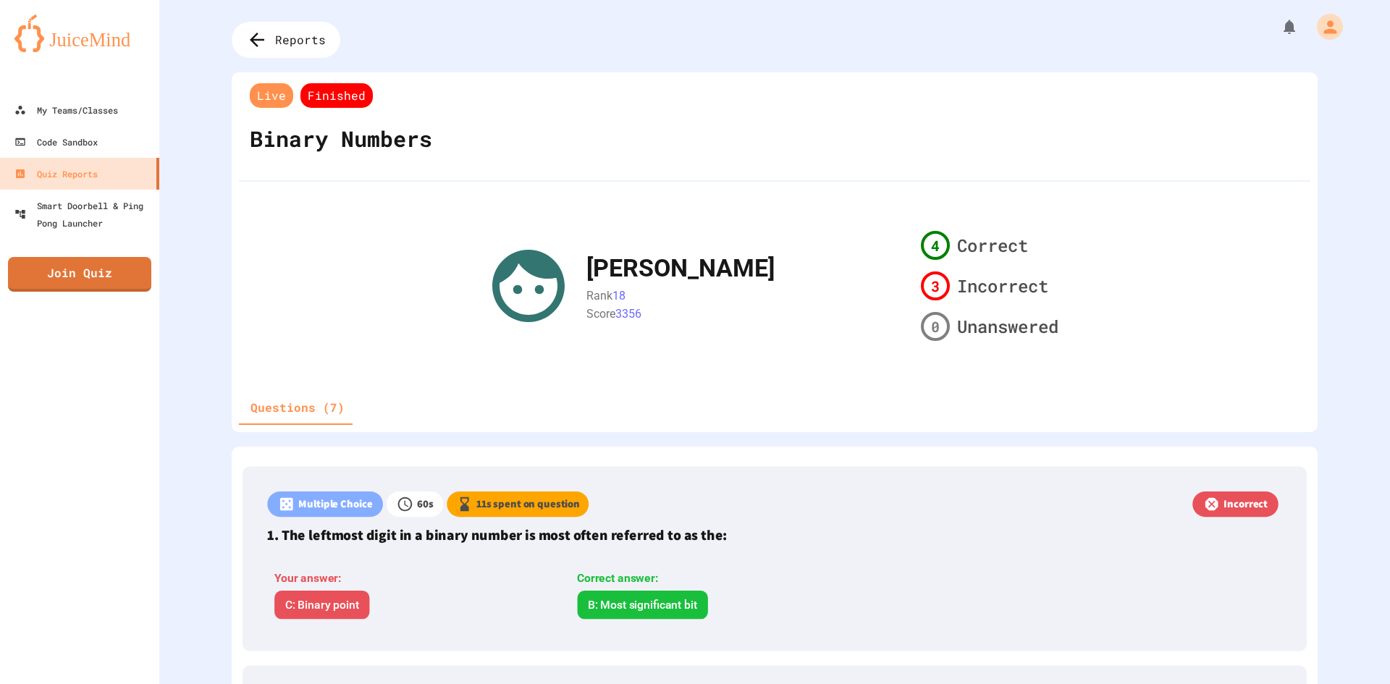
click at [327, 88] on span "Finished" at bounding box center [336, 95] width 72 height 25
click at [307, 71] on div "Reports Live Finished Binary Numbers [PERSON_NAME] Rank 18 Score 3356 4 Correct…" at bounding box center [774, 342] width 1231 height 684
click at [303, 41] on span "Reports" at bounding box center [302, 39] width 56 height 19
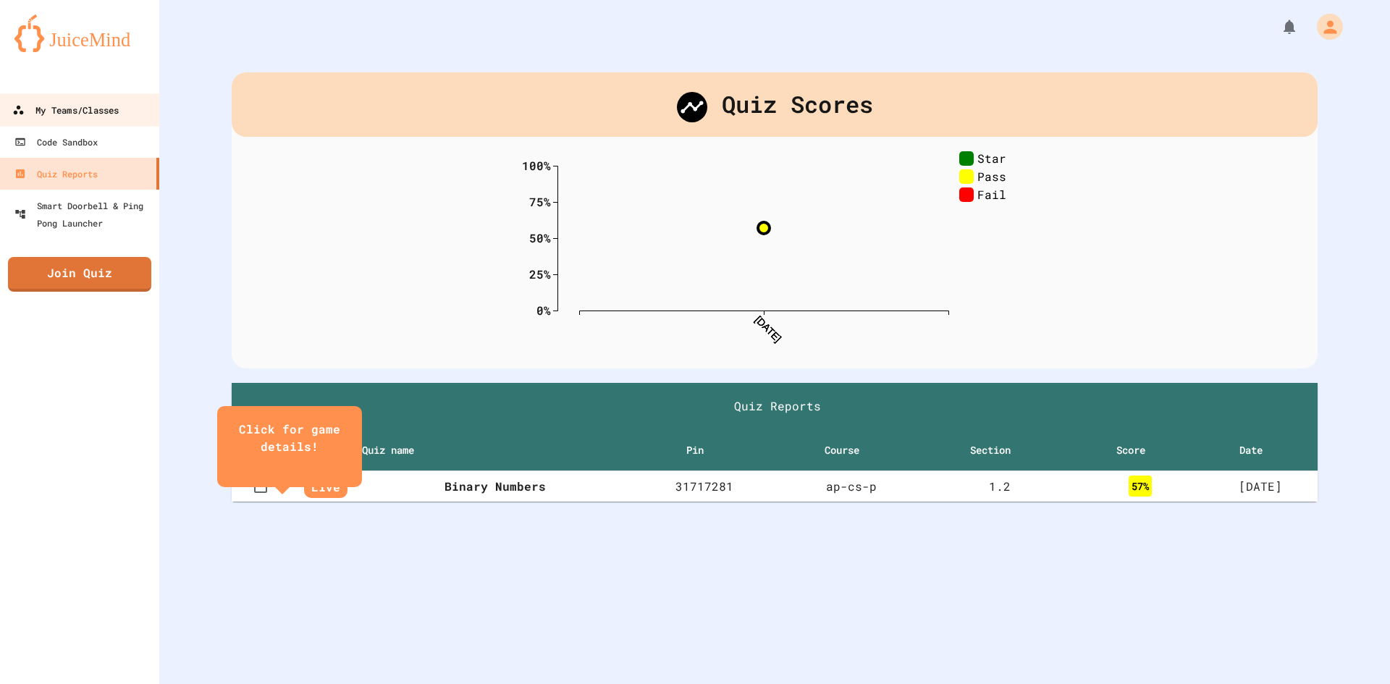
click at [94, 96] on link "My Teams/Classes" at bounding box center [80, 109] width 164 height 33
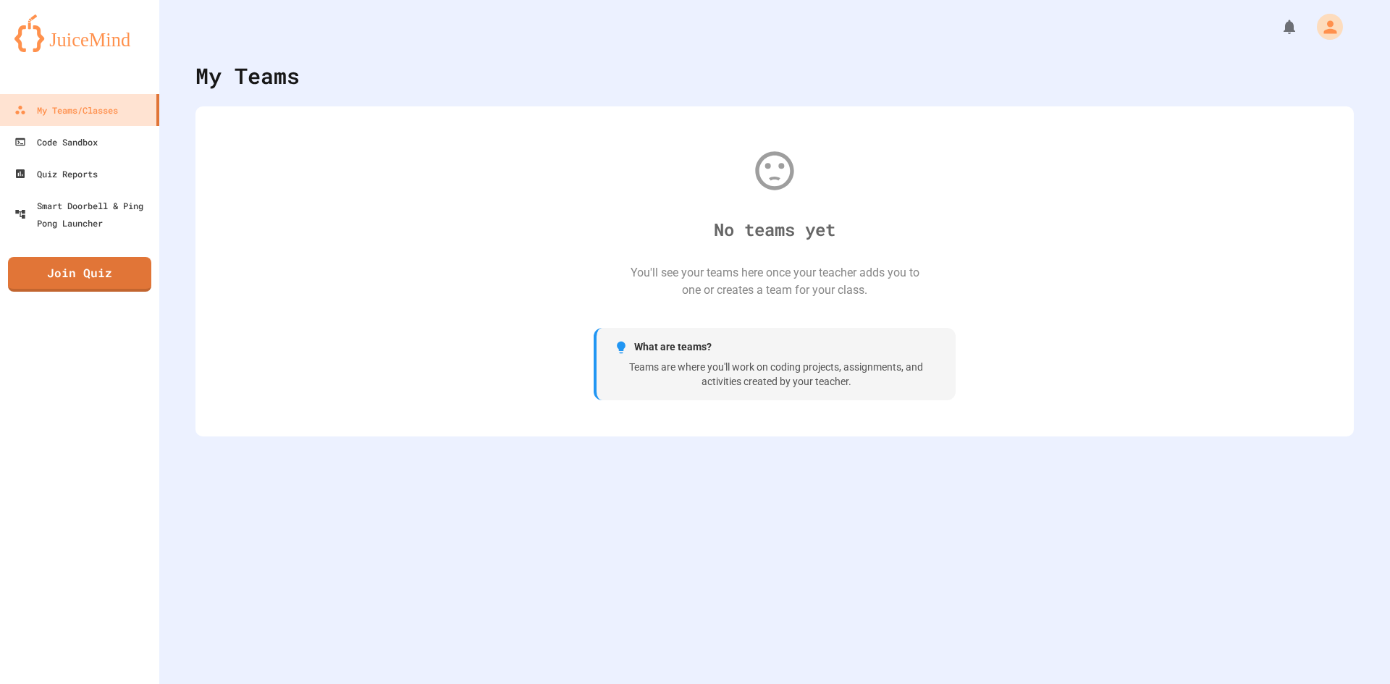
click at [98, 48] on img at bounding box center [79, 33] width 130 height 38
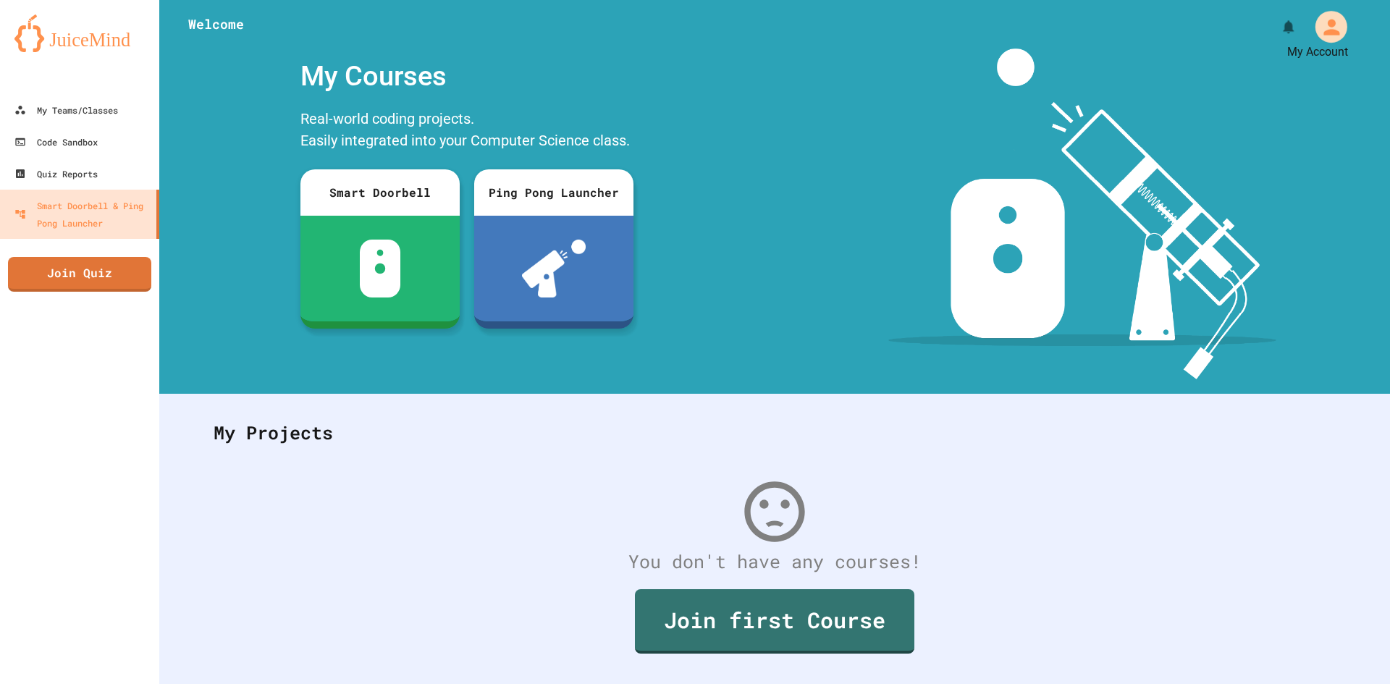
click at [1319, 28] on icon "My Account" at bounding box center [1331, 26] width 24 height 24
